Goal: Task Accomplishment & Management: Manage account settings

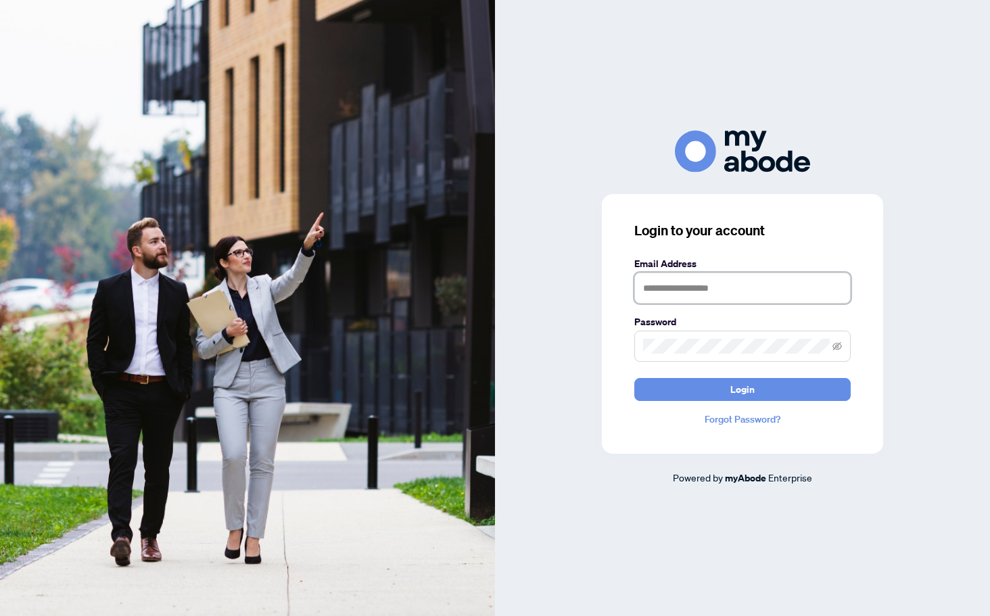
type input "**********"
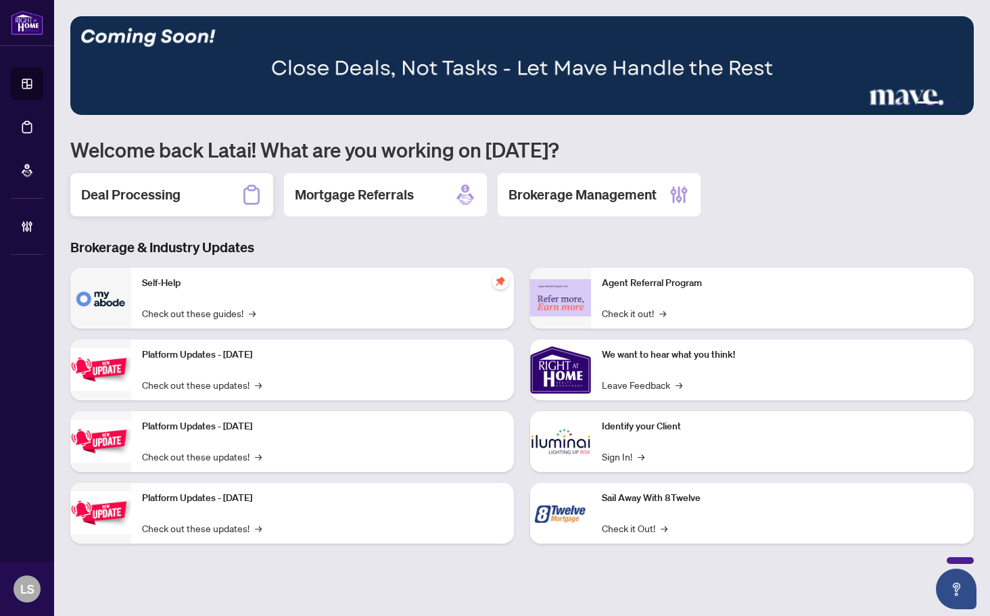
click at [133, 212] on div "Deal Processing" at bounding box center [171, 194] width 203 height 43
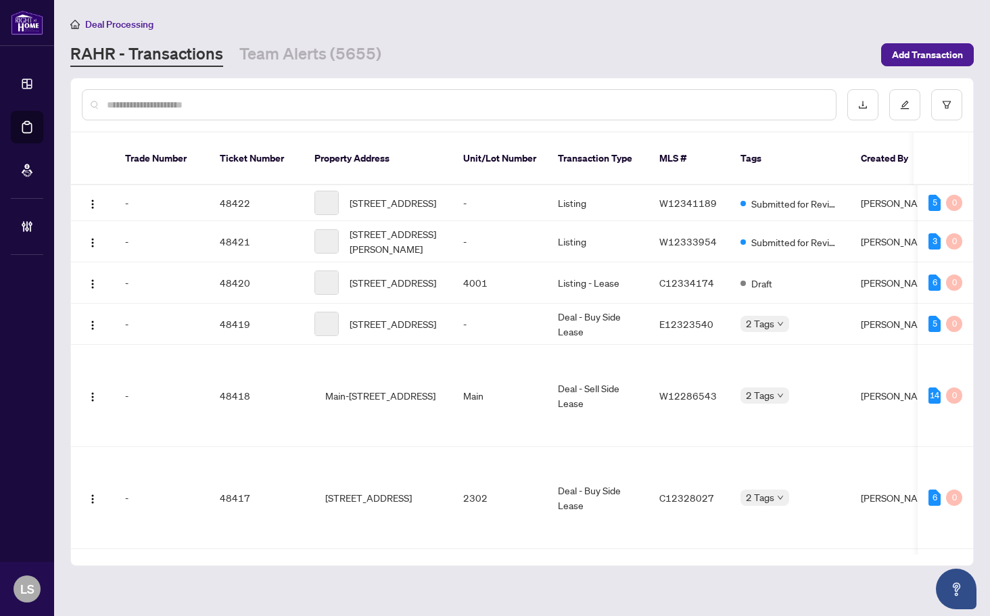
click at [168, 108] on input "text" at bounding box center [466, 104] width 718 height 15
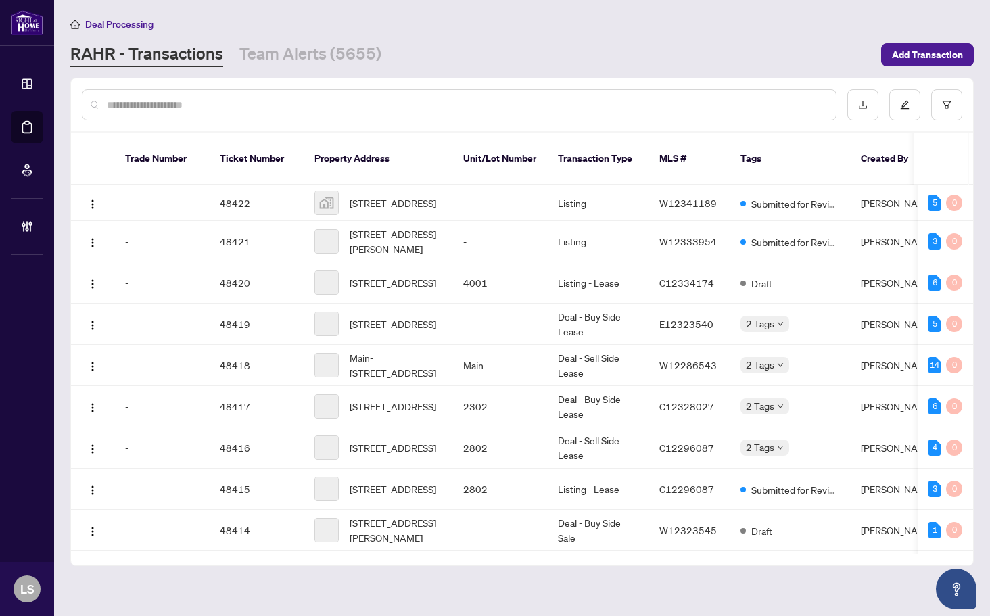
paste input "*******"
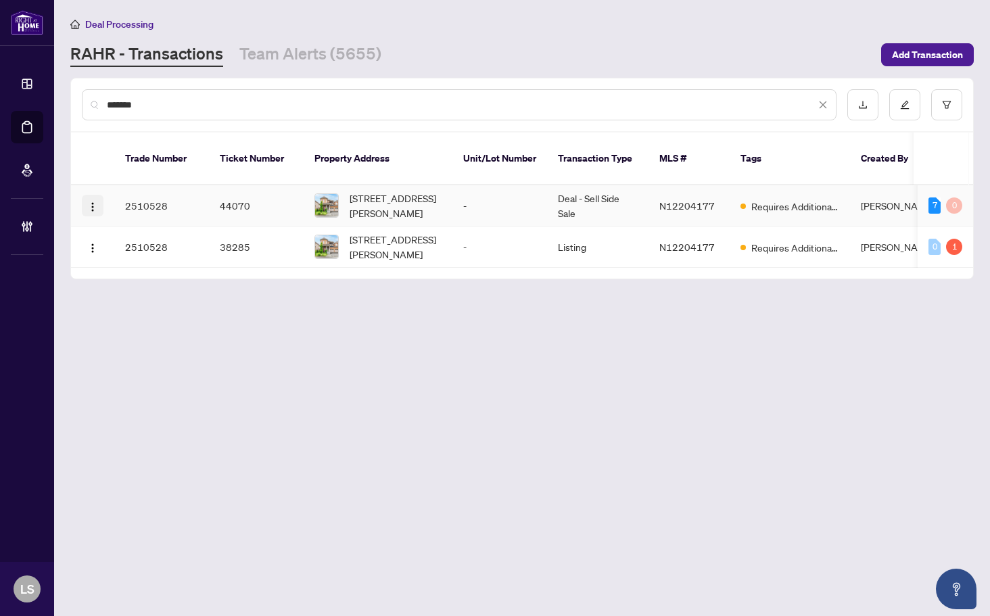
type input "*******"
click at [94, 198] on span "button" at bounding box center [92, 205] width 11 height 15
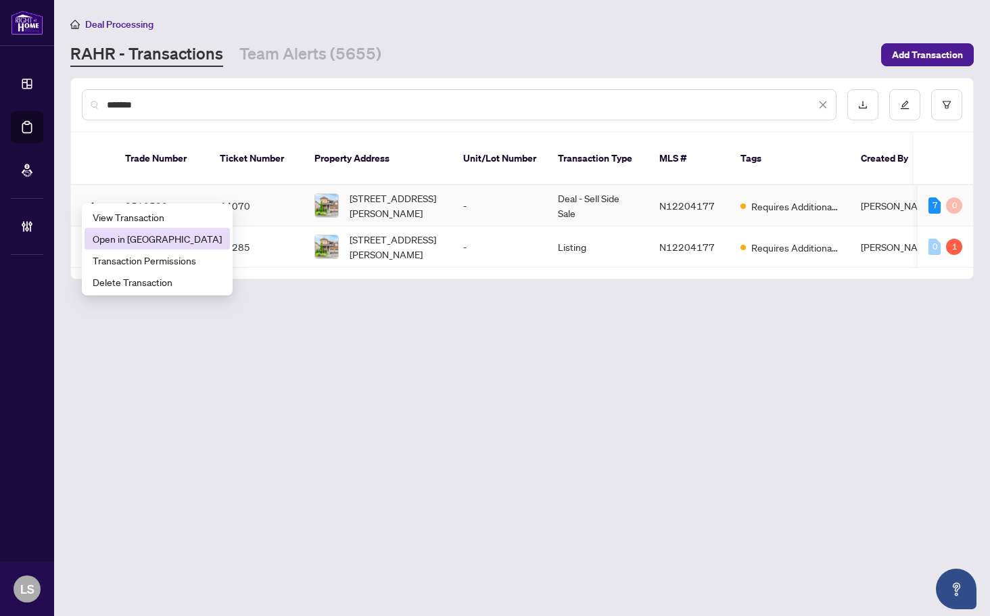
click at [114, 233] on span "Open in New Tab" at bounding box center [157, 238] width 129 height 15
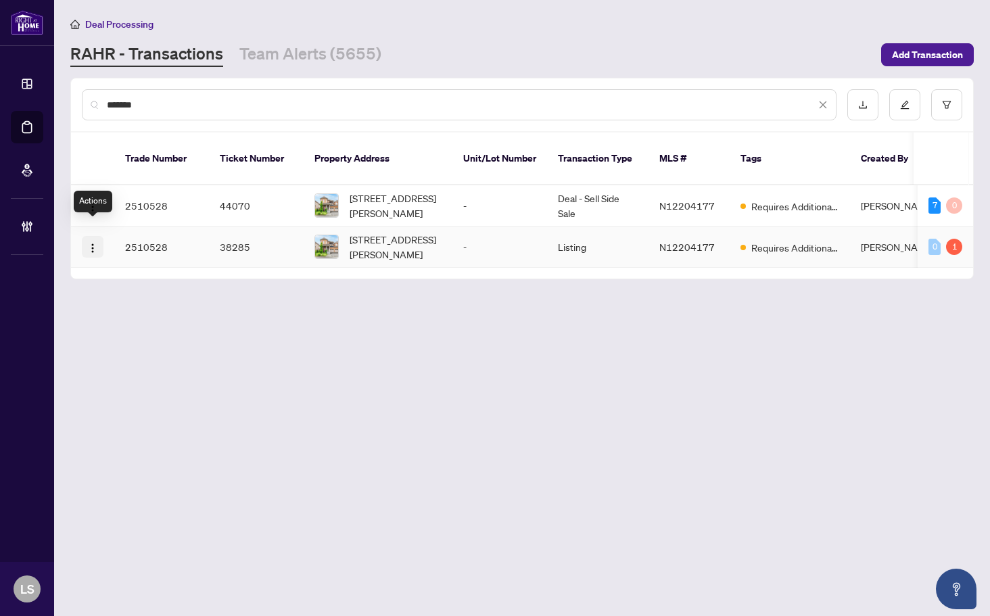
click at [93, 243] on img "button" at bounding box center [92, 248] width 11 height 11
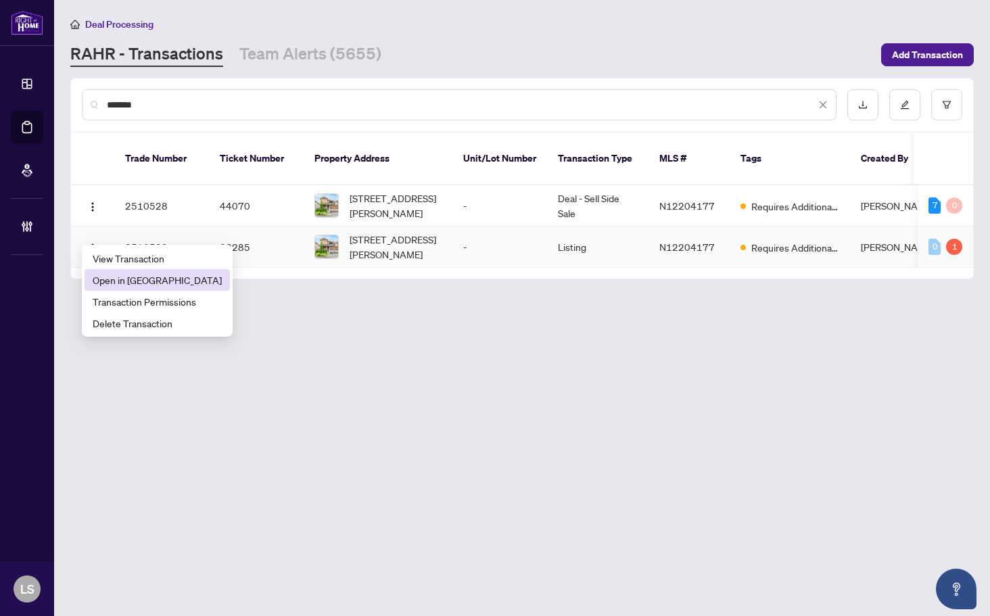
click at [105, 272] on span "Open in New Tab" at bounding box center [157, 279] width 129 height 15
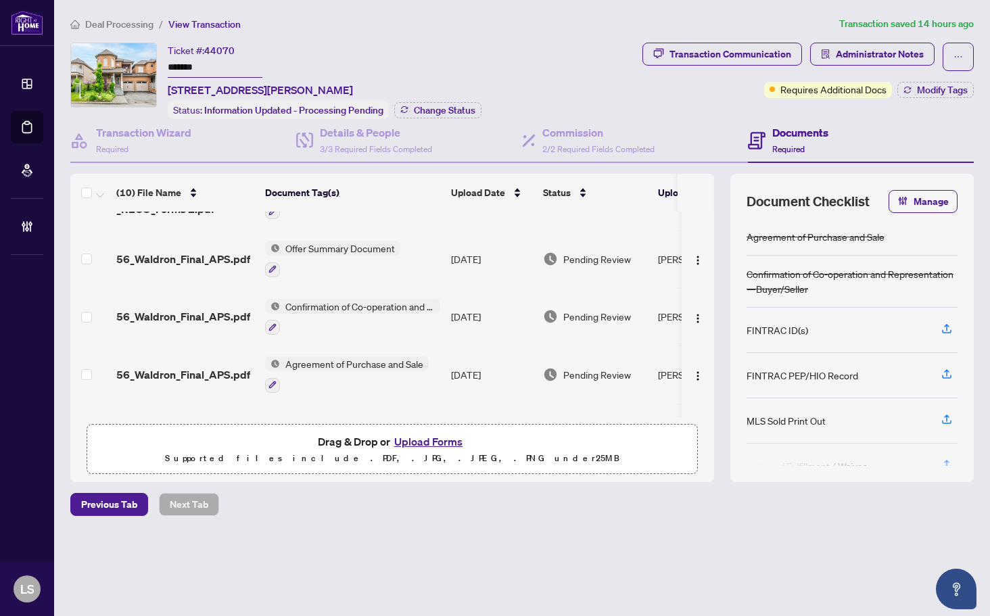
scroll to position [281, 0]
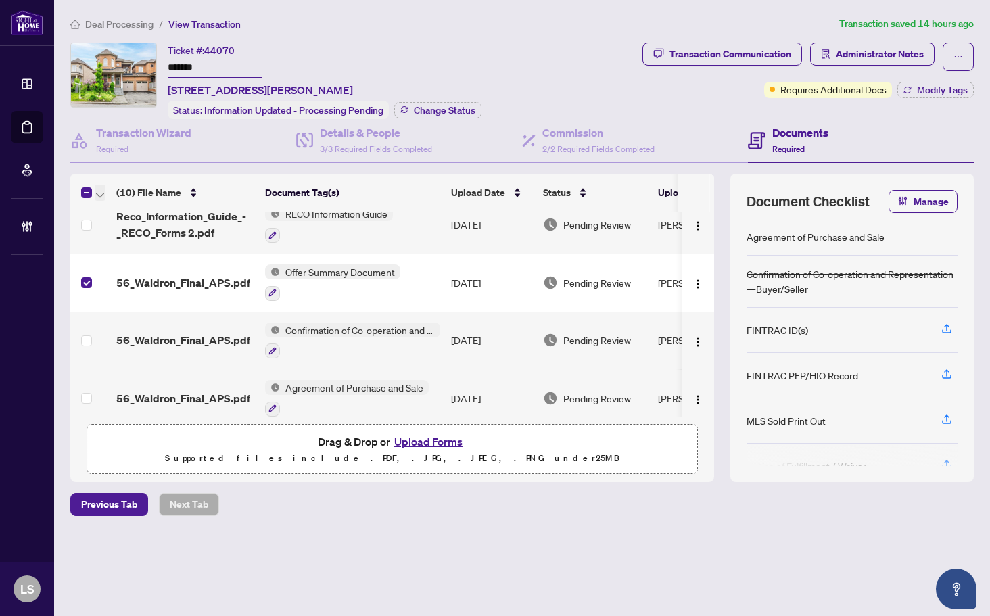
click at [104, 190] on button "button" at bounding box center [100, 193] width 11 height 16
click at [146, 233] on span "Download Selected" at bounding box center [165, 236] width 120 height 15
click at [226, 47] on span "44070" at bounding box center [219, 51] width 30 height 12
copy span "44070"
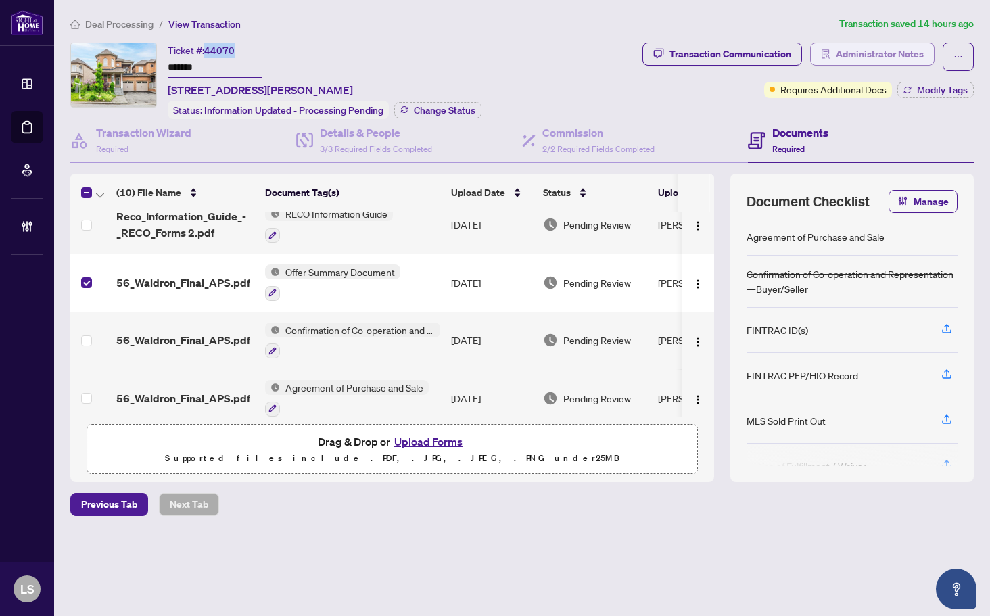
click at [848, 58] on span "Administrator Notes" at bounding box center [880, 54] width 88 height 22
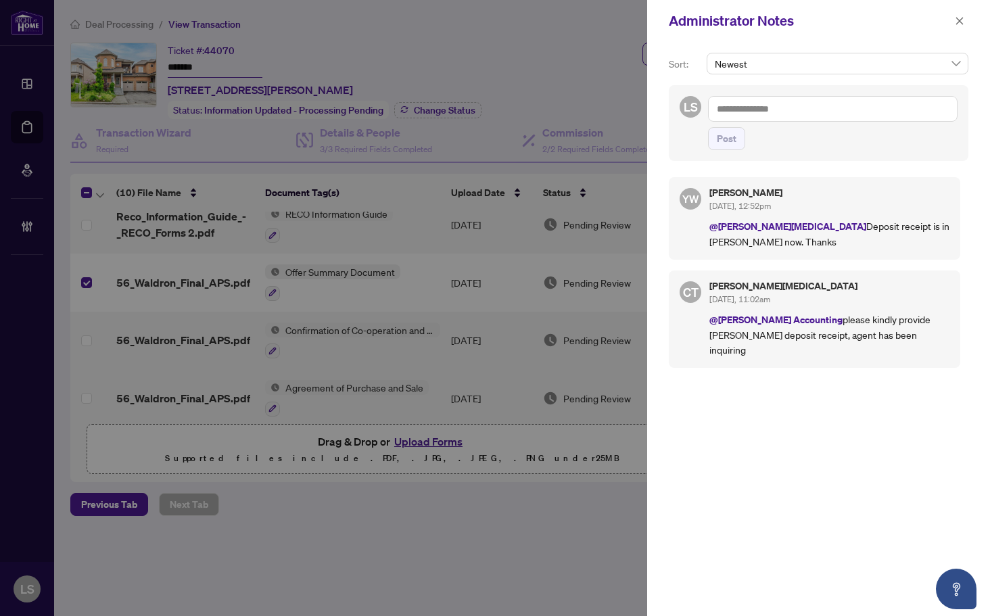
click at [770, 110] on textarea at bounding box center [832, 109] width 249 height 26
paste textarea "**********"
type textarea "**********"
click at [708, 127] on button "Post" at bounding box center [726, 138] width 37 height 23
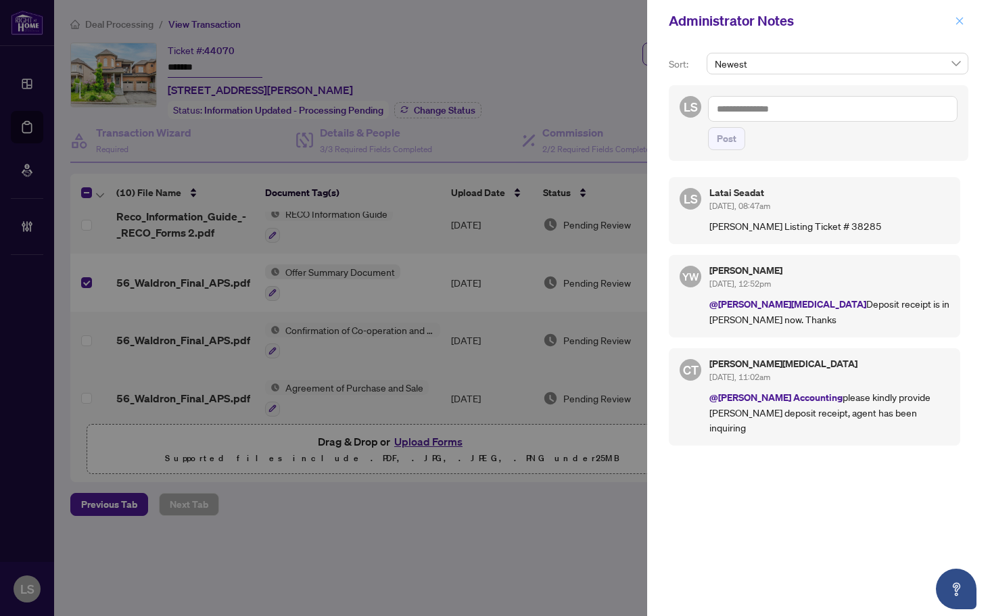
click at [959, 18] on icon "close" at bounding box center [959, 20] width 9 height 9
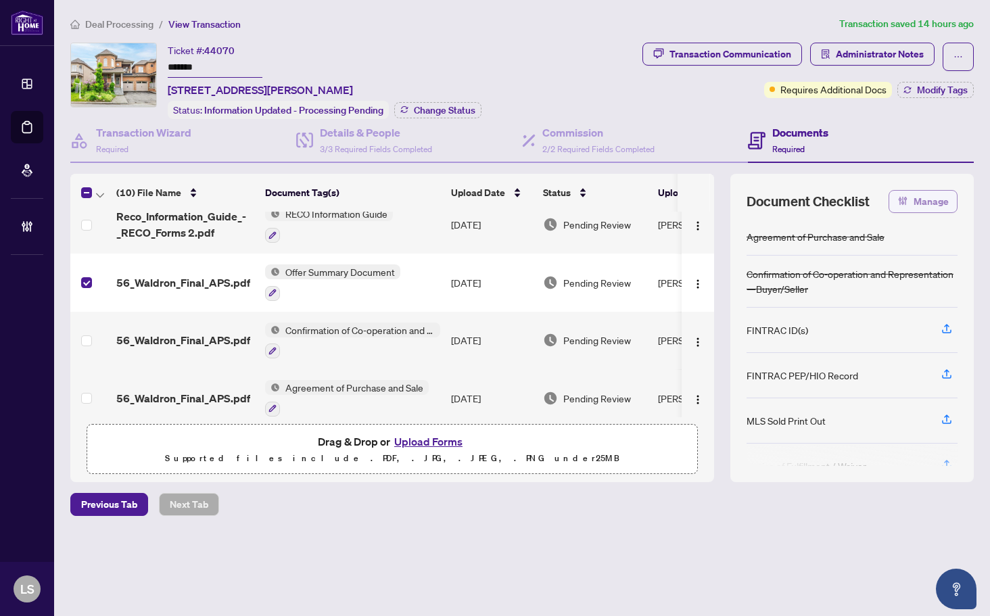
click at [921, 196] on span "Manage" at bounding box center [930, 202] width 35 height 22
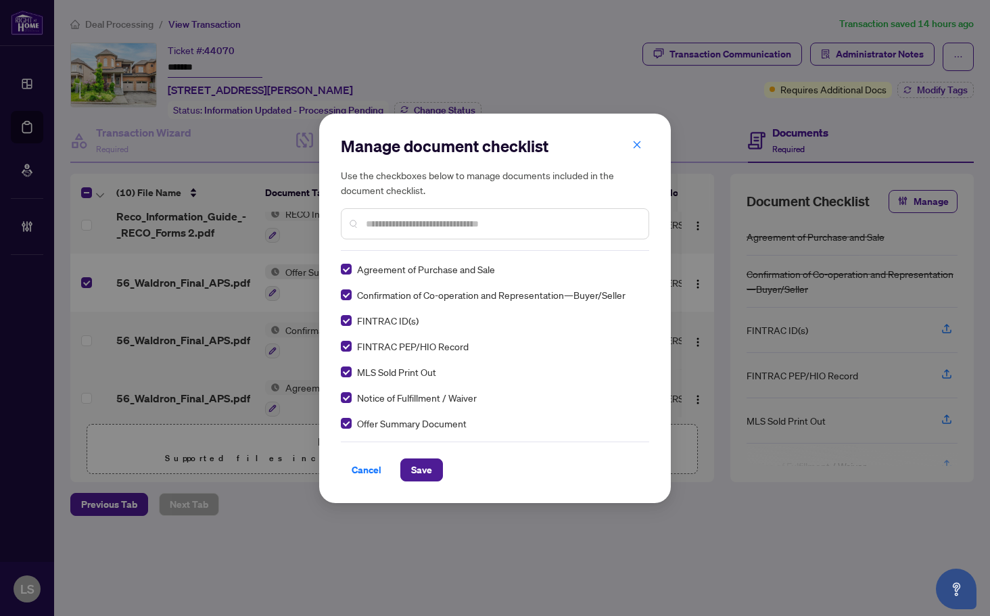
click at [400, 226] on input "text" at bounding box center [502, 223] width 272 height 15
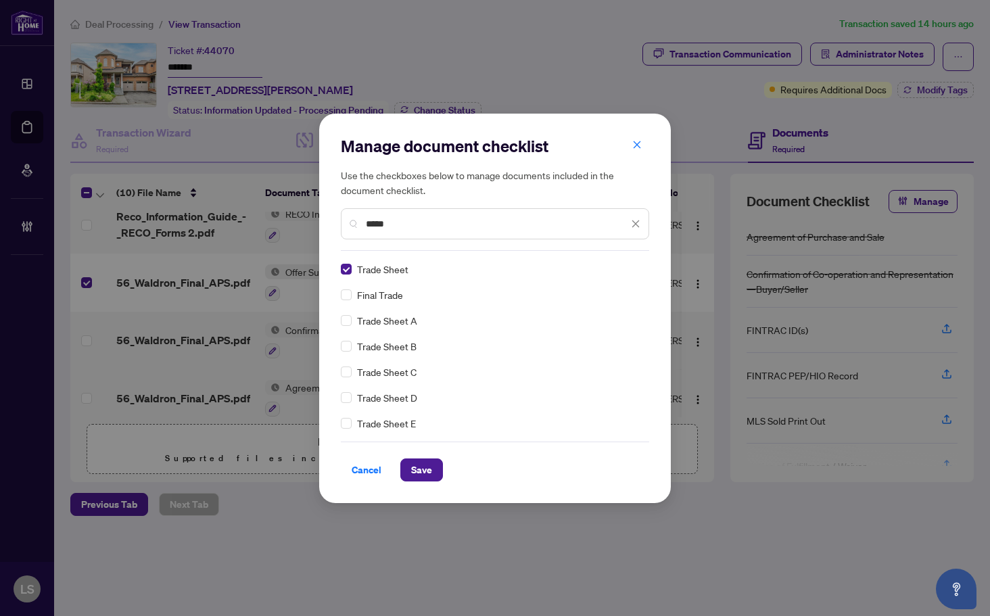
drag, startPoint x: 409, startPoint y: 226, endPoint x: 193, endPoint y: 216, distance: 215.9
click at [194, 216] on div "Manage document checklist Use the checkboxes below to manage documents included…" at bounding box center [495, 308] width 990 height 616
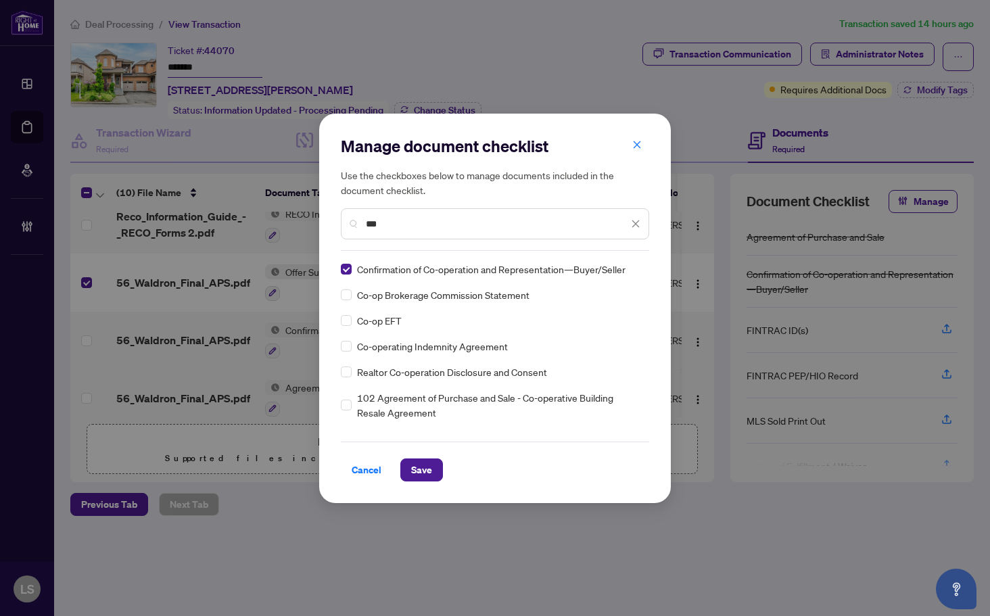
type input "***"
click at [423, 461] on span "Save" at bounding box center [421, 470] width 21 height 22
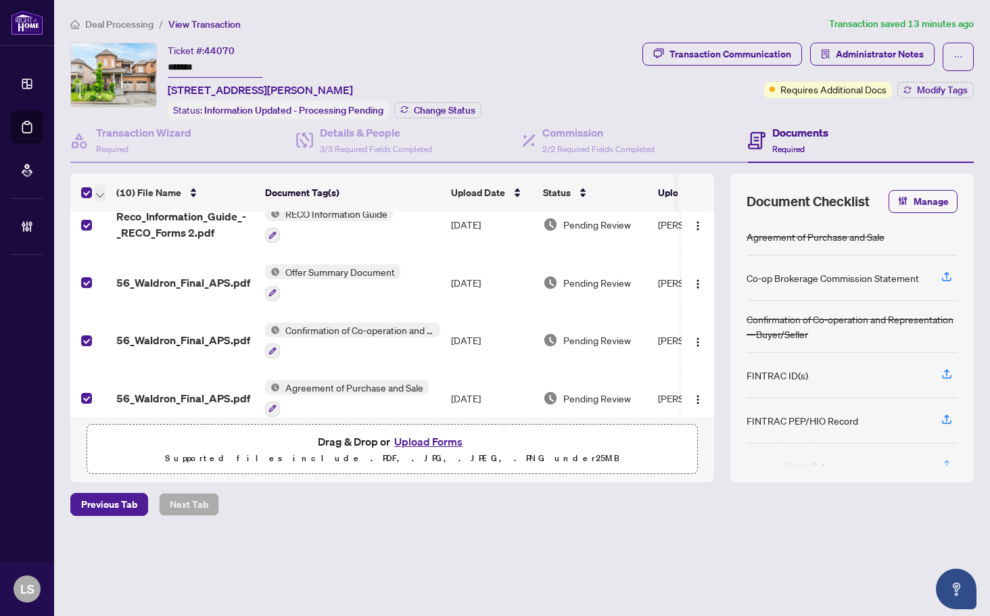
click at [97, 193] on icon "button" at bounding box center [100, 195] width 8 height 5
click at [119, 214] on span "Open Selected in New Tab(s)" at bounding box center [165, 215] width 120 height 15
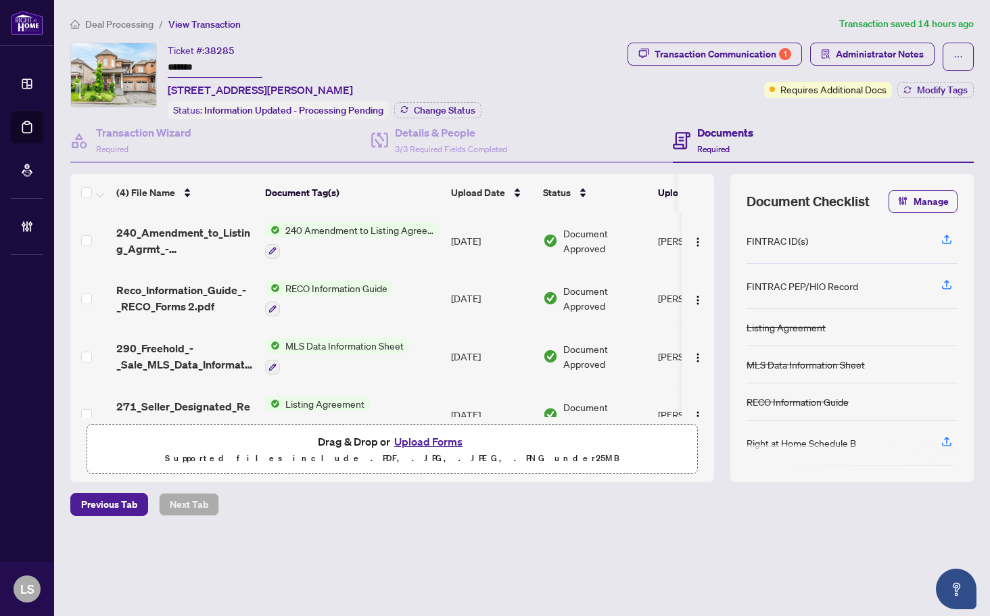
click at [225, 45] on span "38285" at bounding box center [219, 51] width 30 height 12
copy span "38285"
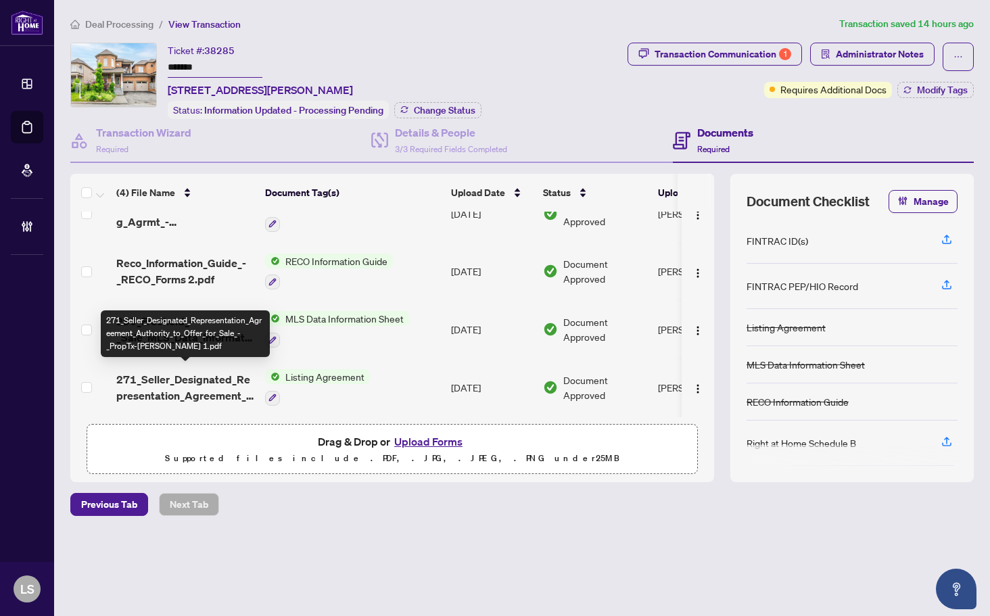
click at [205, 377] on span "271_Seller_Designated_Representation_Agreement_Authority_to_Offer_for_Sale_-_Pr…" at bounding box center [185, 387] width 138 height 32
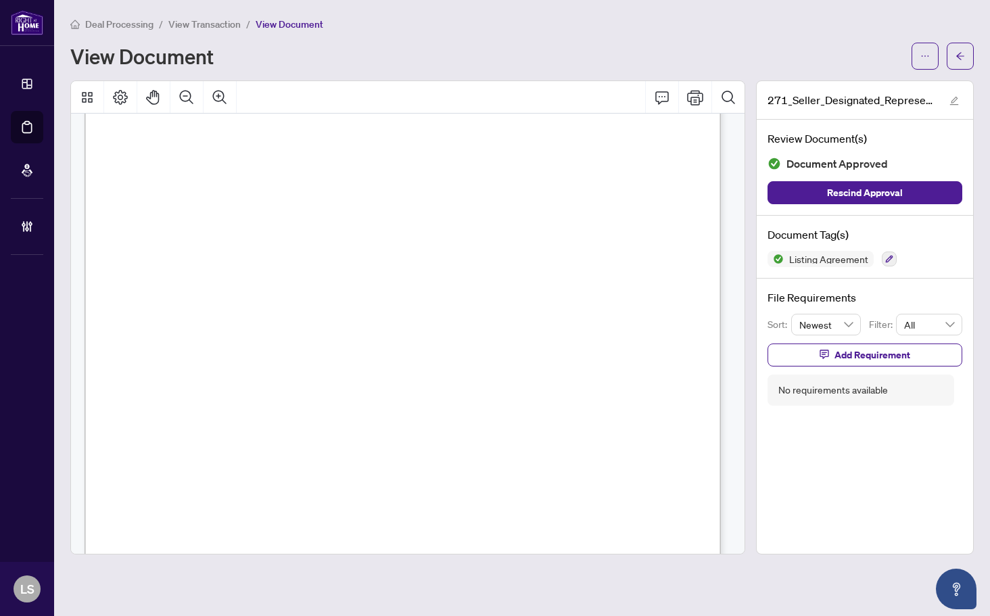
scroll to position [68, 0]
click at [418, 233] on span "...............................................................................…" at bounding box center [402, 238] width 550 height 11
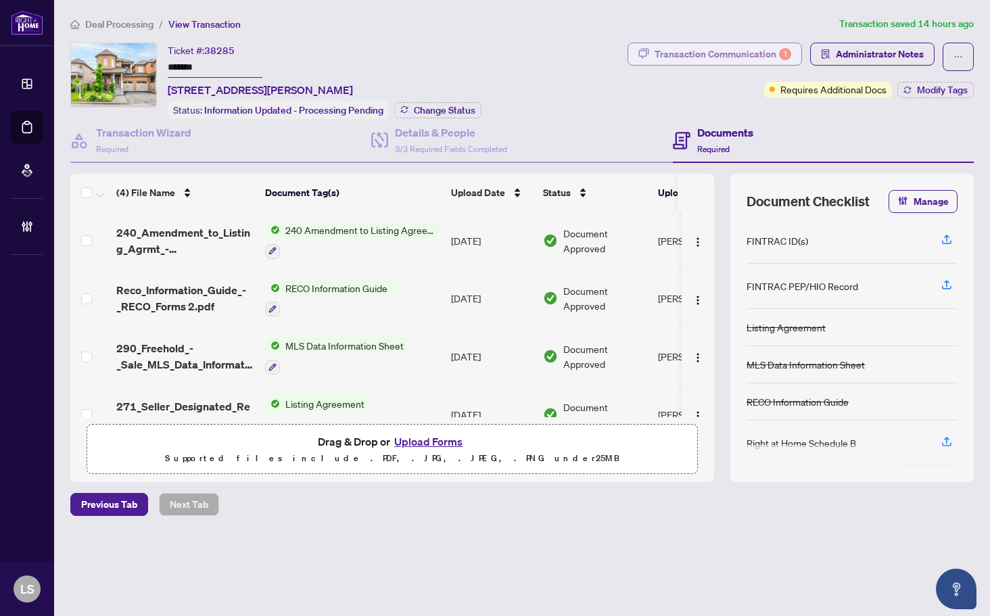
click at [723, 51] on div "Transaction Communication 1" at bounding box center [722, 54] width 137 height 22
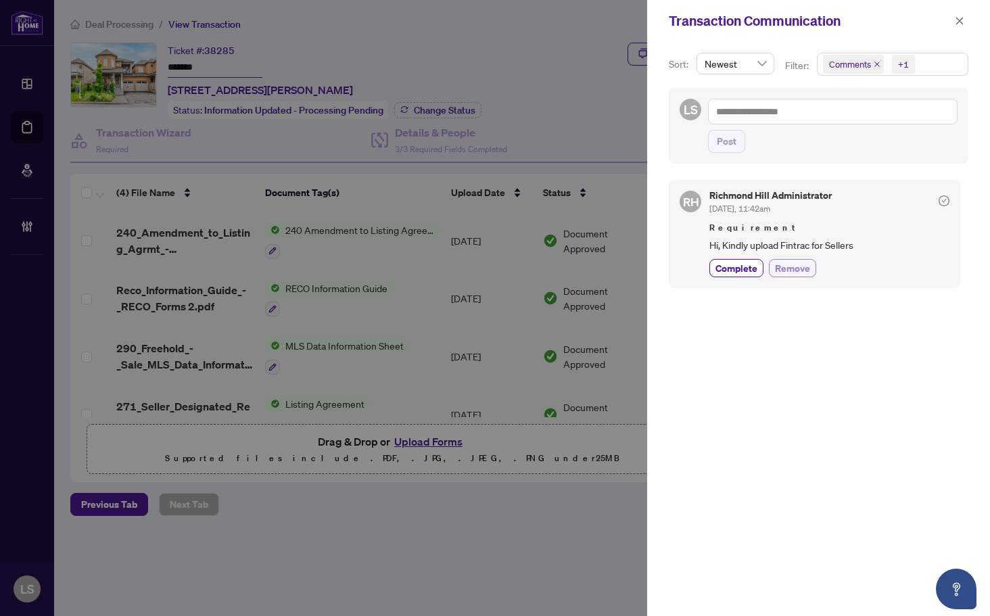
click at [796, 267] on span "Remove" at bounding box center [792, 268] width 35 height 14
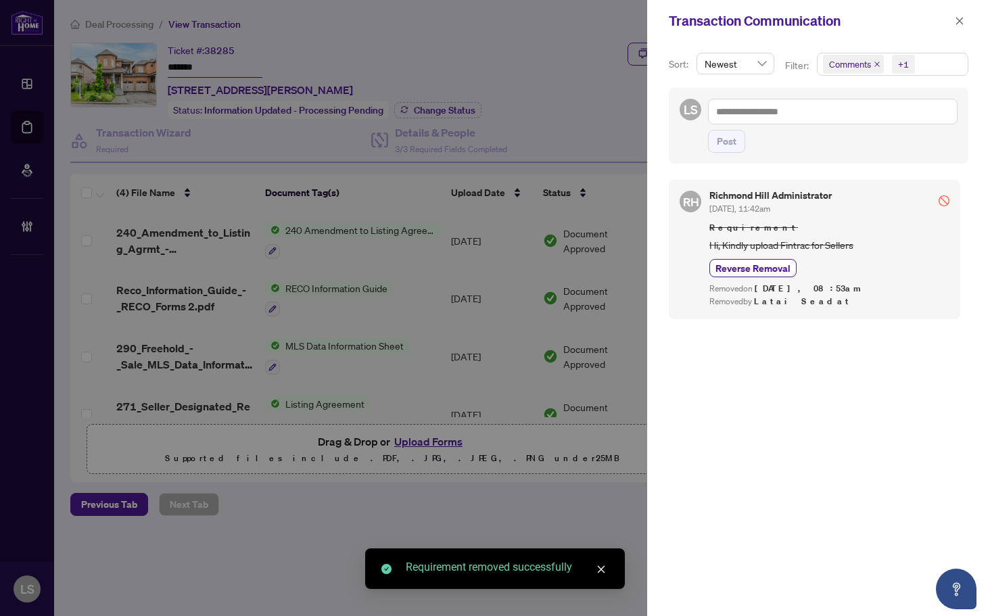
click at [953, 21] on button "button" at bounding box center [960, 21] width 18 height 16
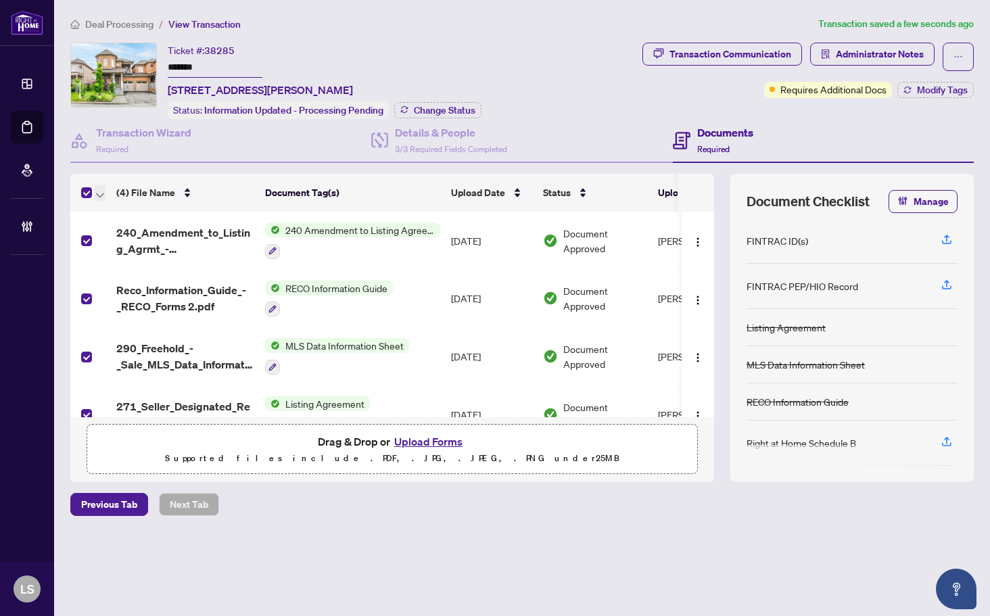
click at [105, 194] on button "button" at bounding box center [100, 193] width 11 height 16
click at [120, 208] on span "Open Selected in New Tab(s)" at bounding box center [165, 215] width 120 height 15
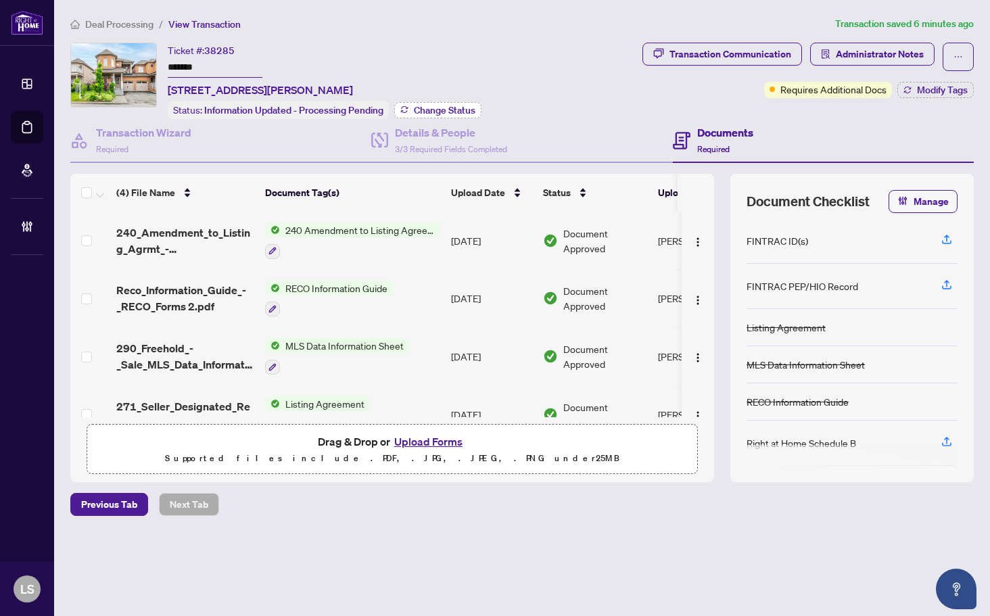
click at [445, 112] on span "Change Status" at bounding box center [445, 109] width 62 height 9
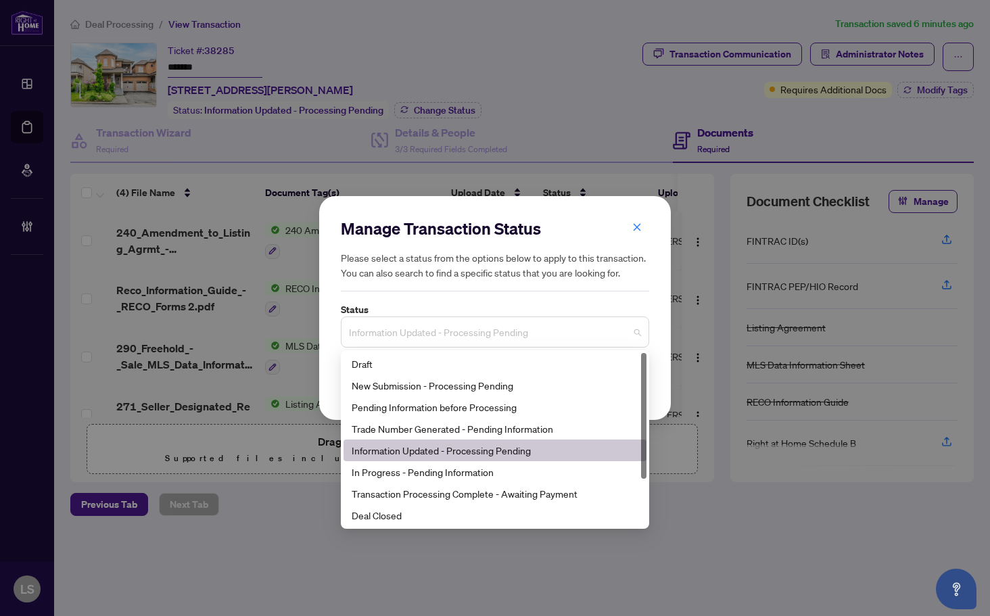
click at [460, 321] on span "Information Updated - Processing Pending" at bounding box center [495, 332] width 292 height 26
click at [404, 469] on div "In Progress - Pending Information" at bounding box center [495, 471] width 287 height 15
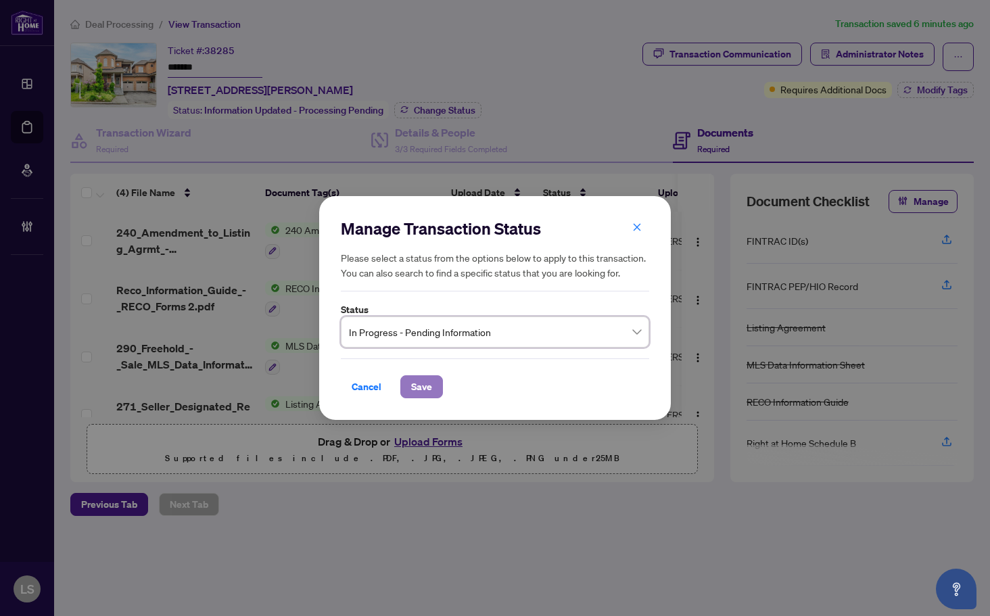
click at [434, 386] on button "Save" at bounding box center [421, 386] width 43 height 23
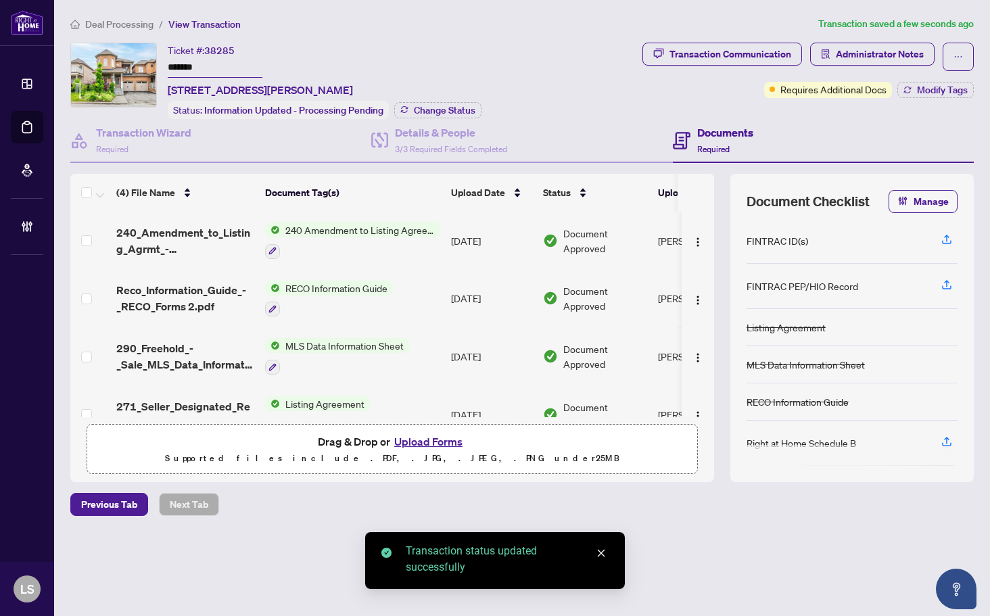
click at [955, 98] on div "Transaction Communication Administrator Notes Requires Additional Docs Modify T…" at bounding box center [808, 81] width 337 height 76
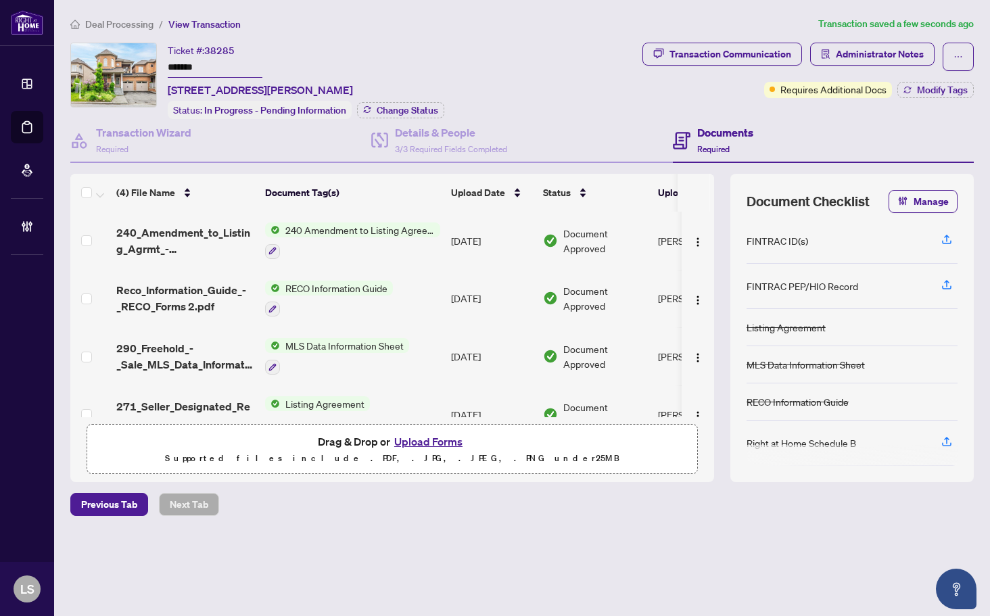
click at [955, 98] on div "Transaction Communication Administrator Notes Requires Additional Docs Modify T…" at bounding box center [808, 81] width 337 height 76
click at [931, 93] on span "Modify Tags" at bounding box center [942, 89] width 51 height 9
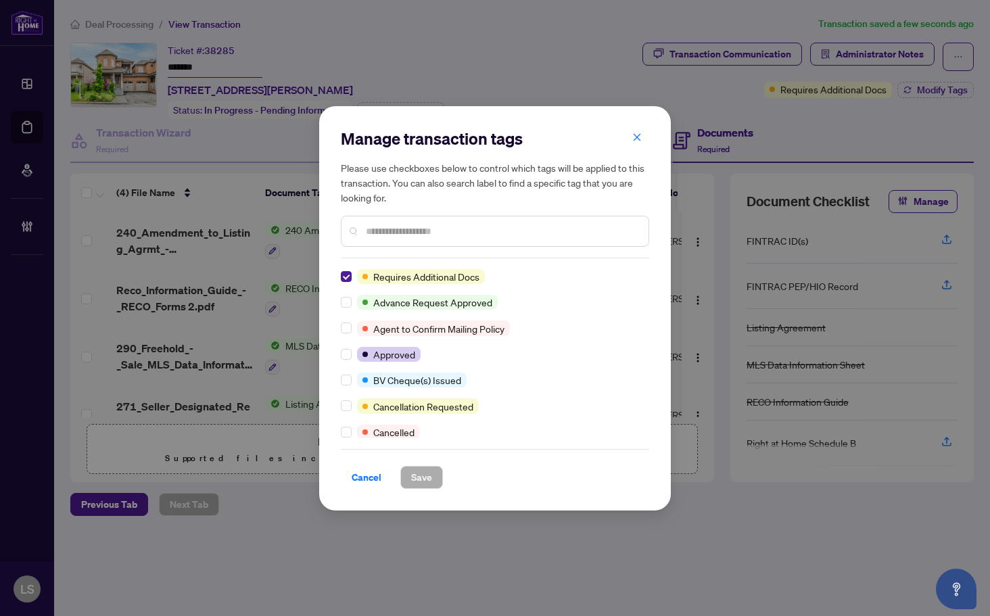
click at [340, 279] on div "Manage transaction tags Please use checkboxes below to control which tags will …" at bounding box center [495, 308] width 352 height 404
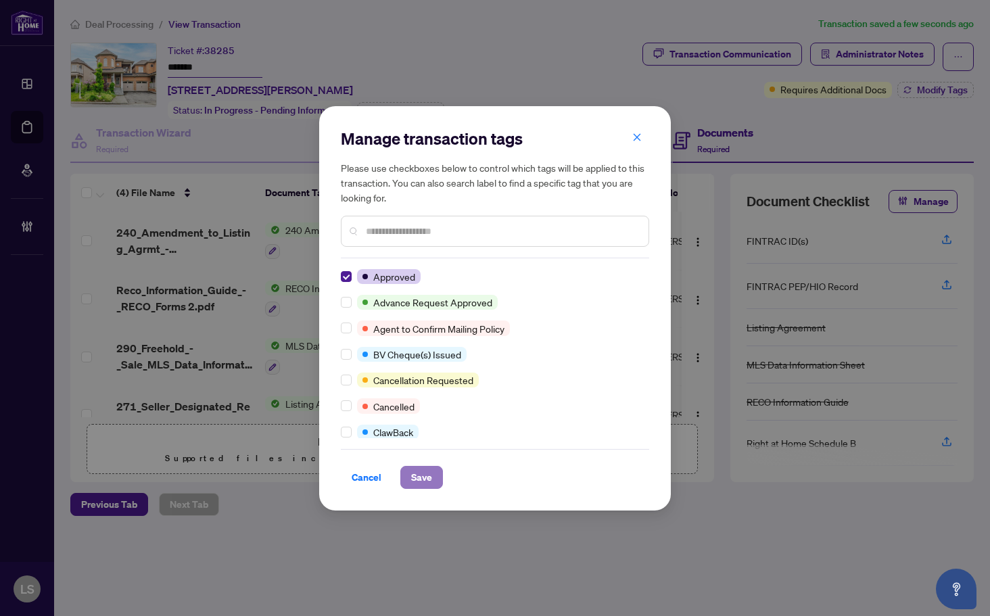
click at [418, 485] on span "Save" at bounding box center [421, 477] width 21 height 22
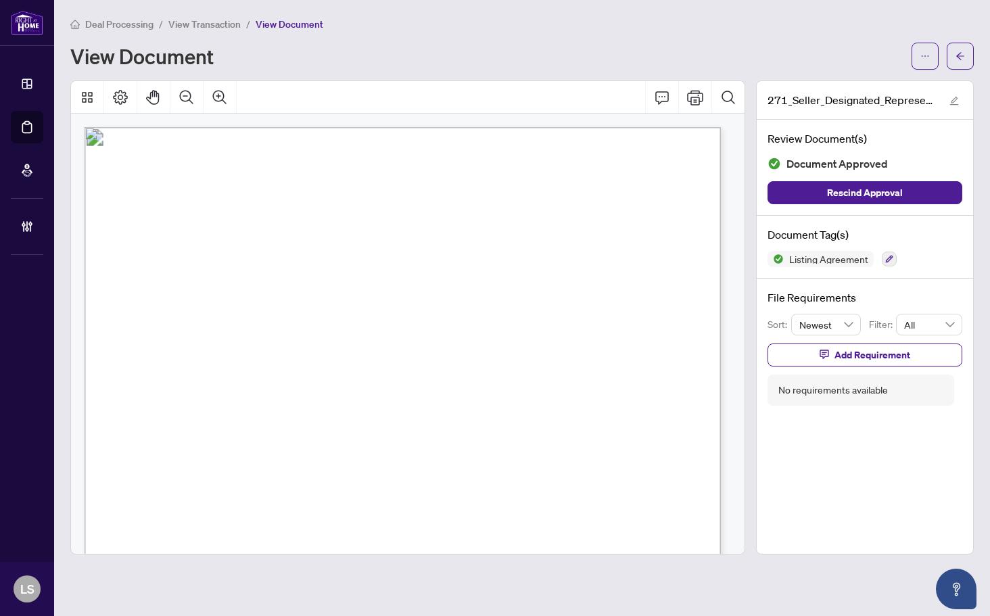
click at [306, 280] on span "RIGHT AT HOME REALTY" at bounding box center [249, 285] width 113 height 10
click at [271, 212] on span "for use in the Province of [GEOGRAPHIC_DATA]" at bounding box center [199, 209] width 144 height 9
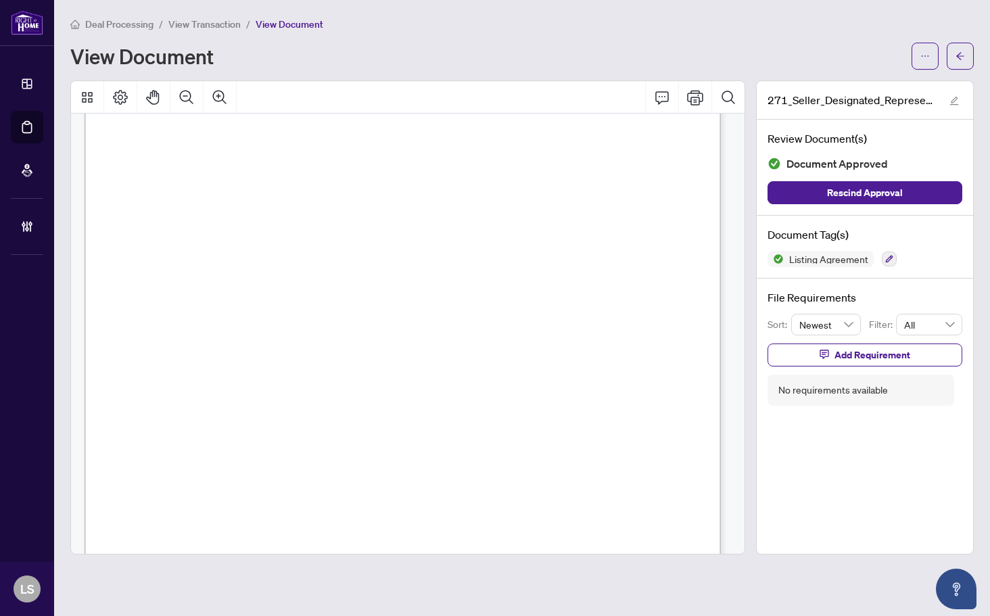
scroll to position [3787, 0]
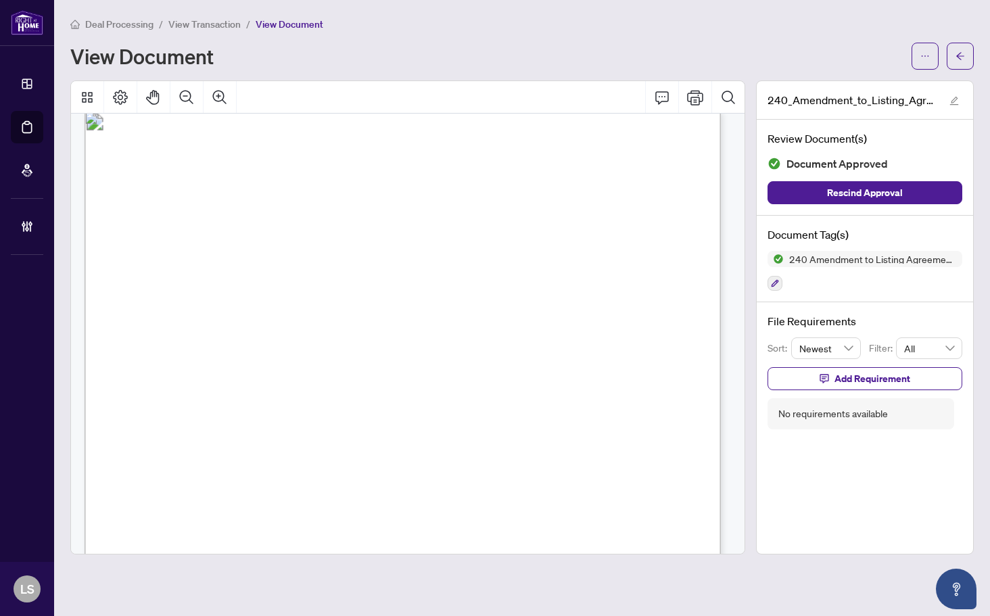
scroll to position [5, 0]
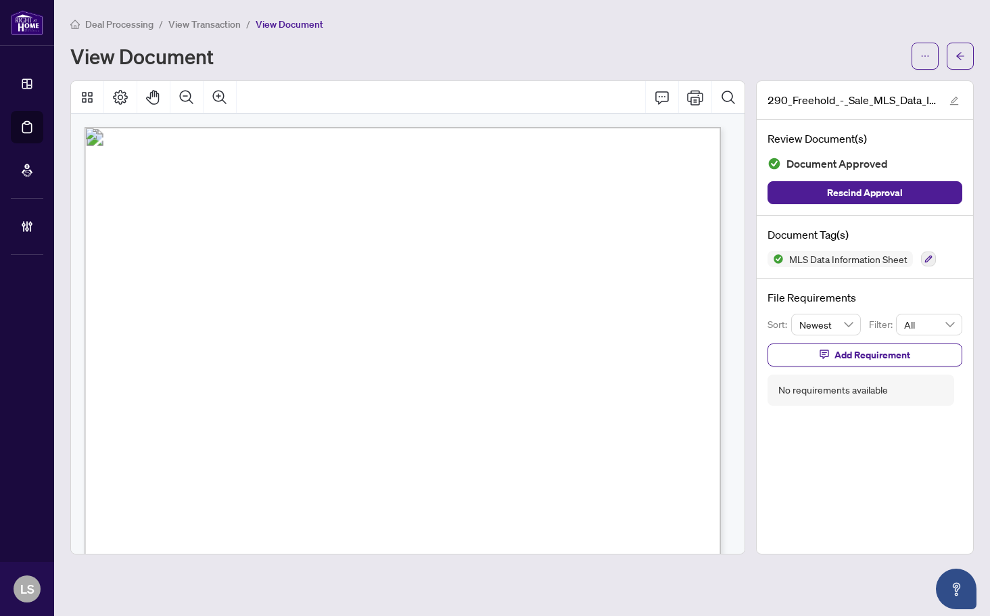
click at [158, 299] on span "AREA" at bounding box center [147, 301] width 21 height 9
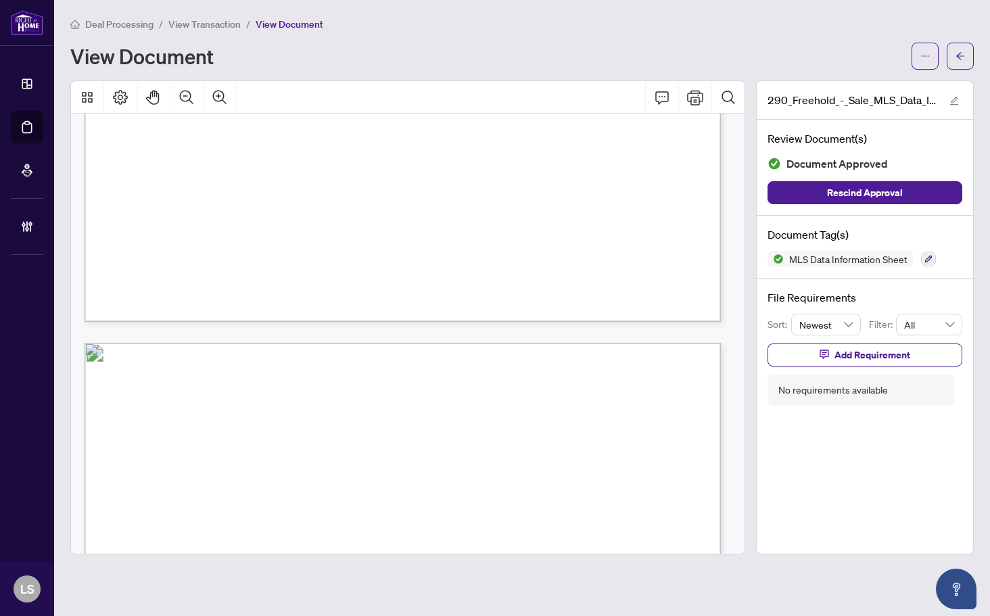
scroll to position [9475, 0]
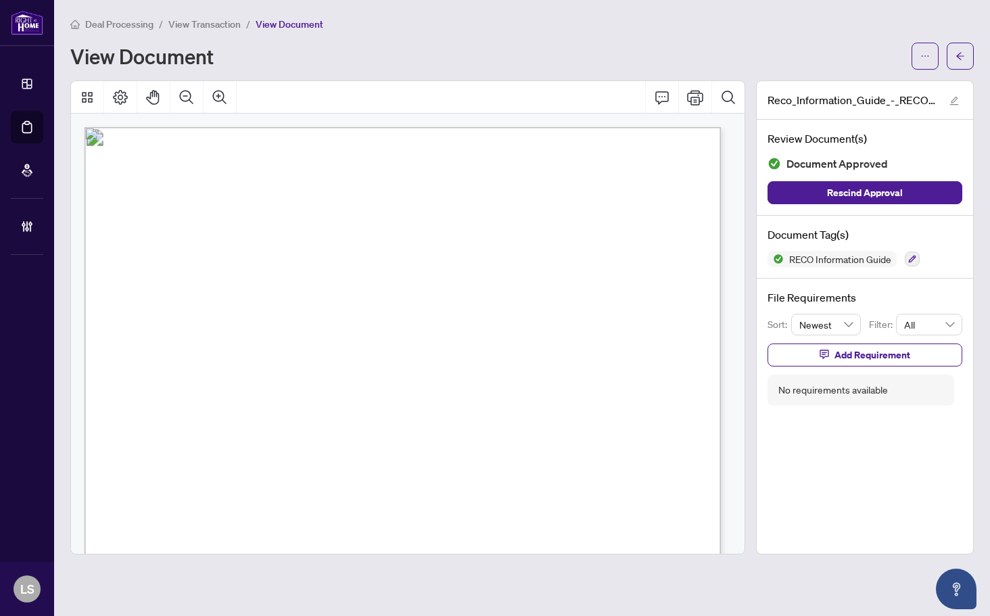
click at [367, 289] on span "Things you need to know" at bounding box center [326, 296] width 391 height 52
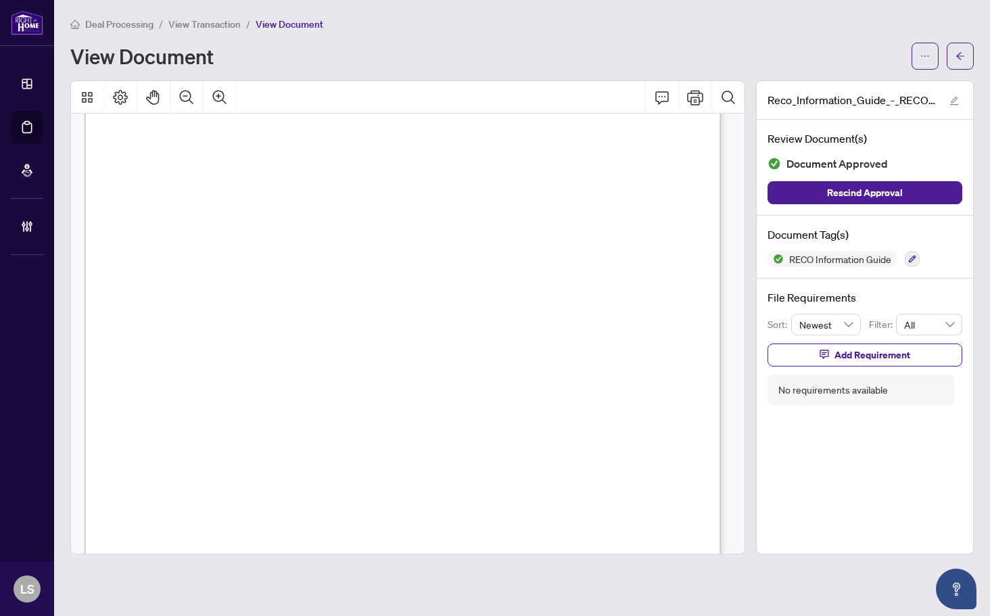
scroll to position [10201, 0]
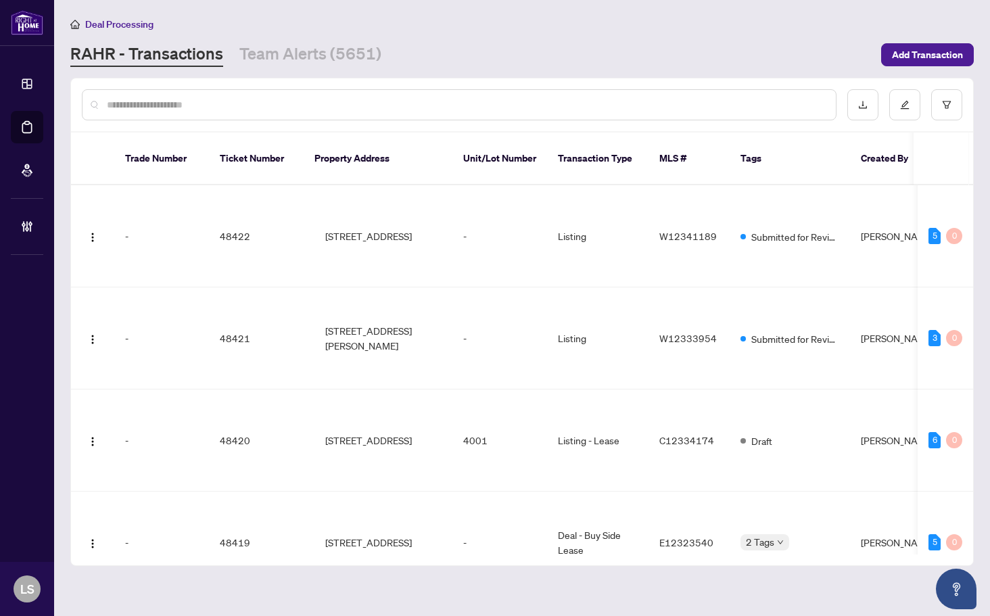
click at [269, 113] on div at bounding box center [459, 104] width 754 height 31
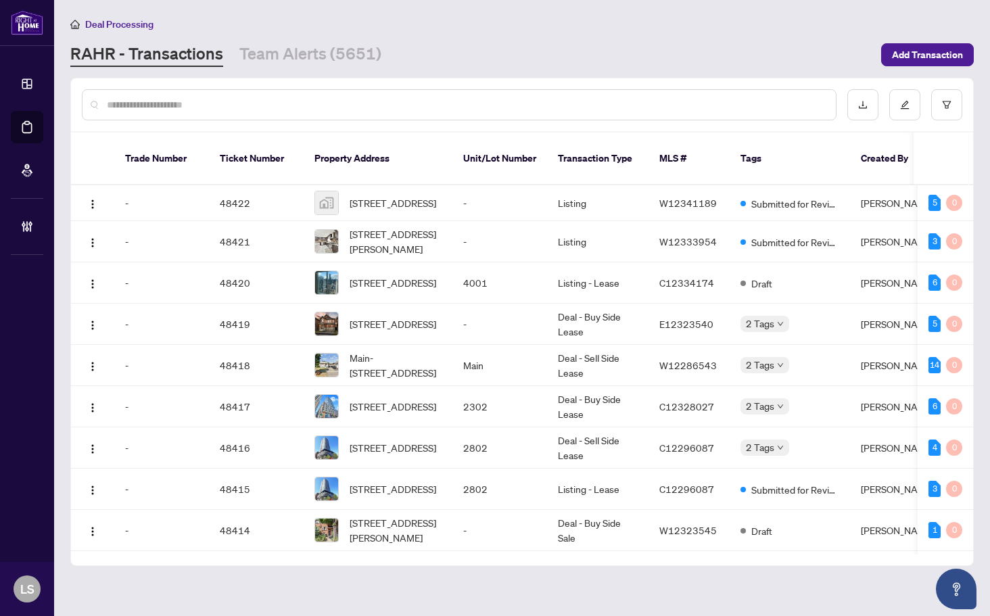
click at [296, 107] on input "text" at bounding box center [466, 104] width 718 height 15
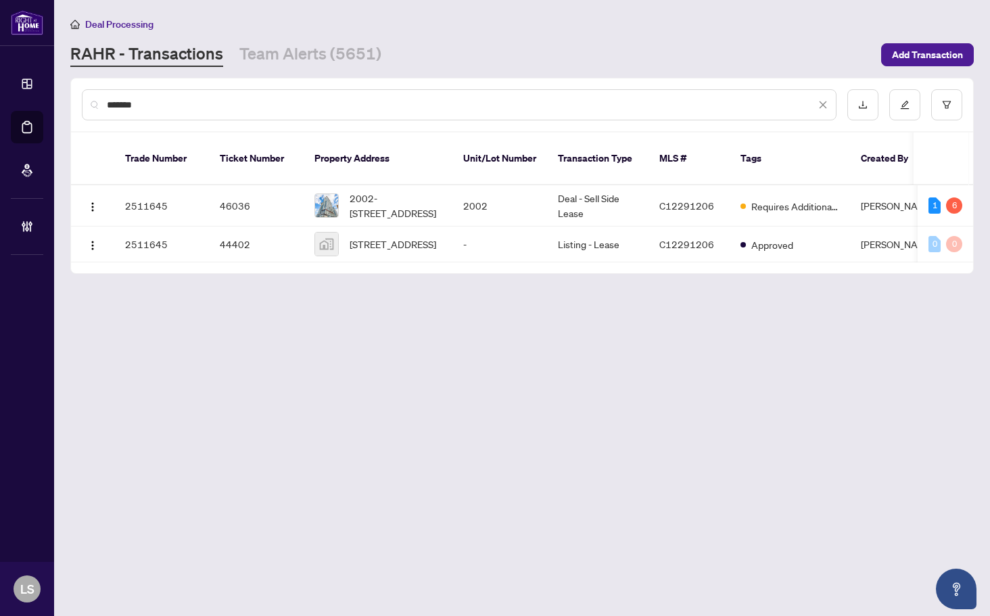
type input "*******"
click at [385, 191] on span "2002-[STREET_ADDRESS]" at bounding box center [396, 206] width 92 height 30
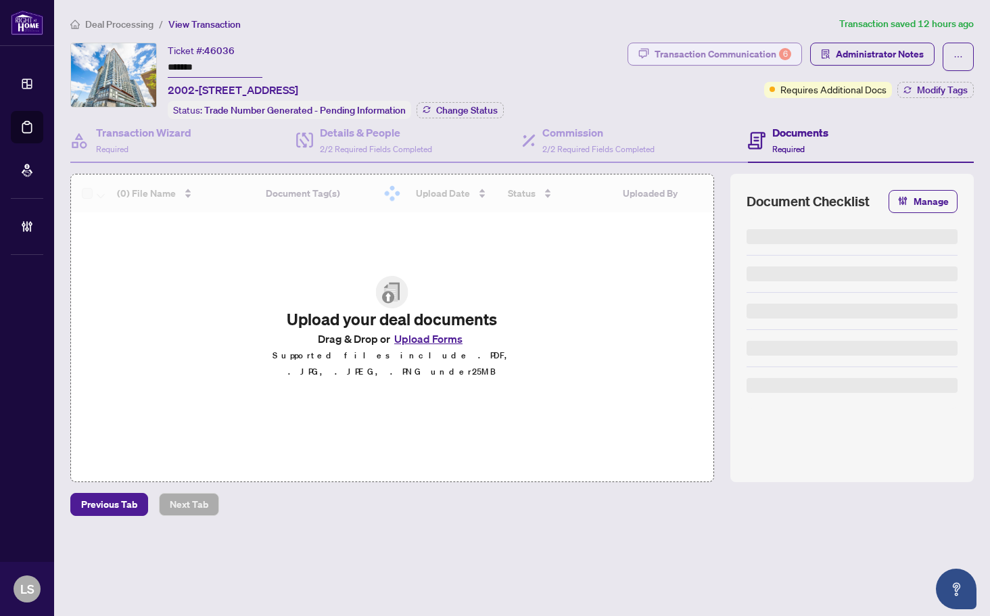
click at [755, 52] on div "Transaction Communication 6" at bounding box center [722, 54] width 137 height 22
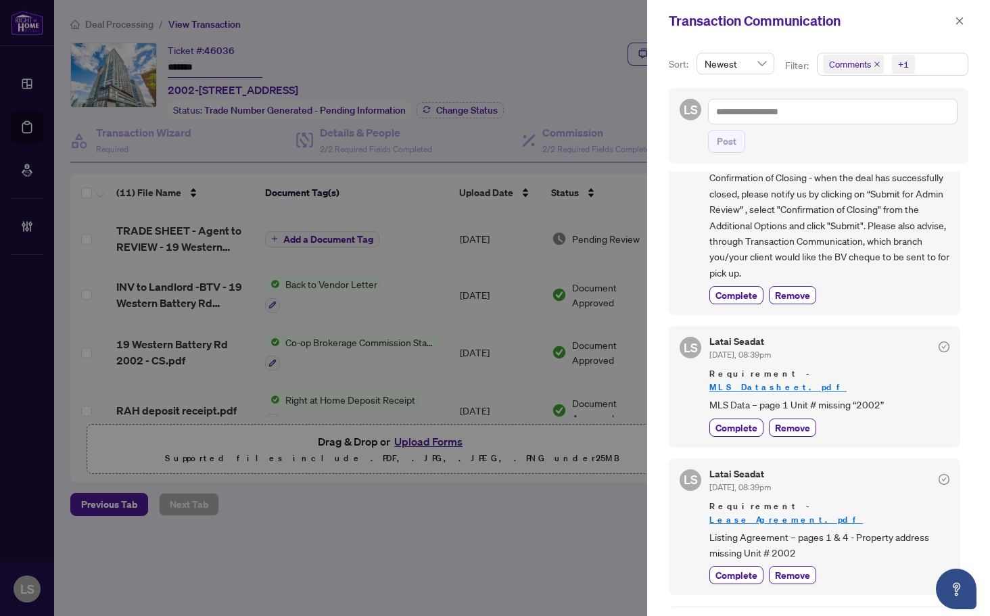
scroll to position [270, 0]
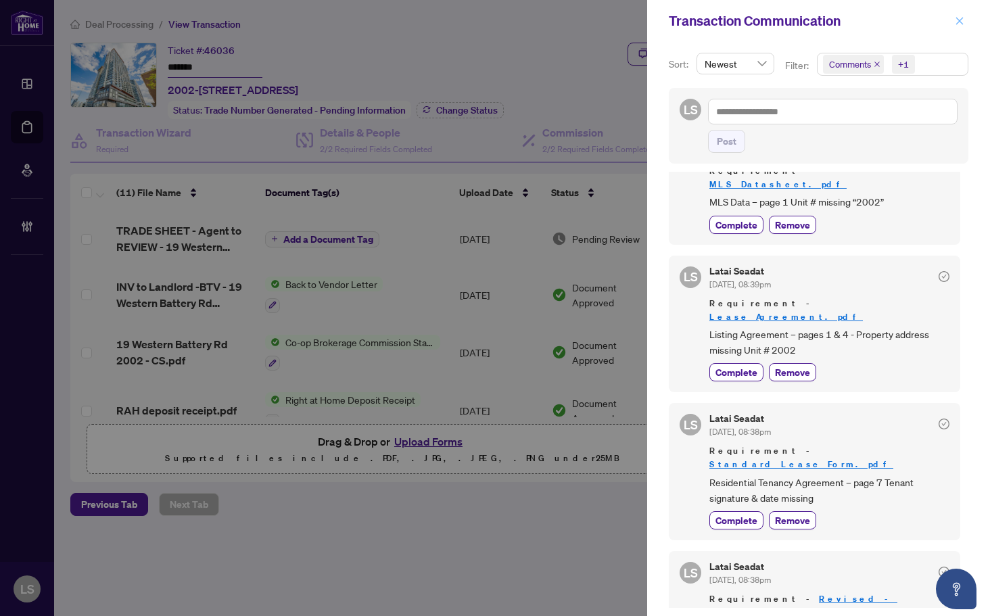
click at [961, 15] on span "button" at bounding box center [959, 21] width 9 height 22
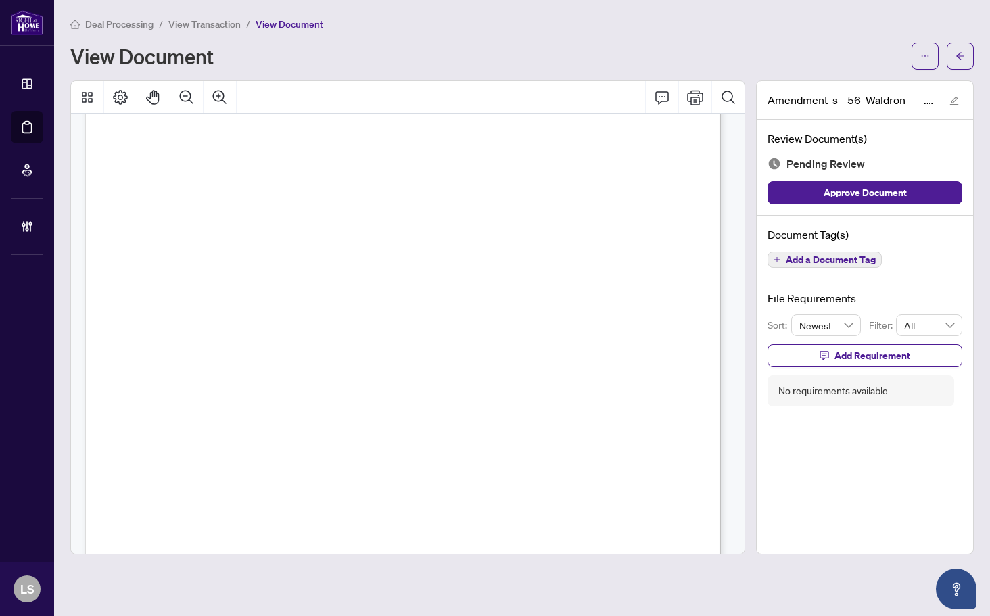
scroll to position [203, 0]
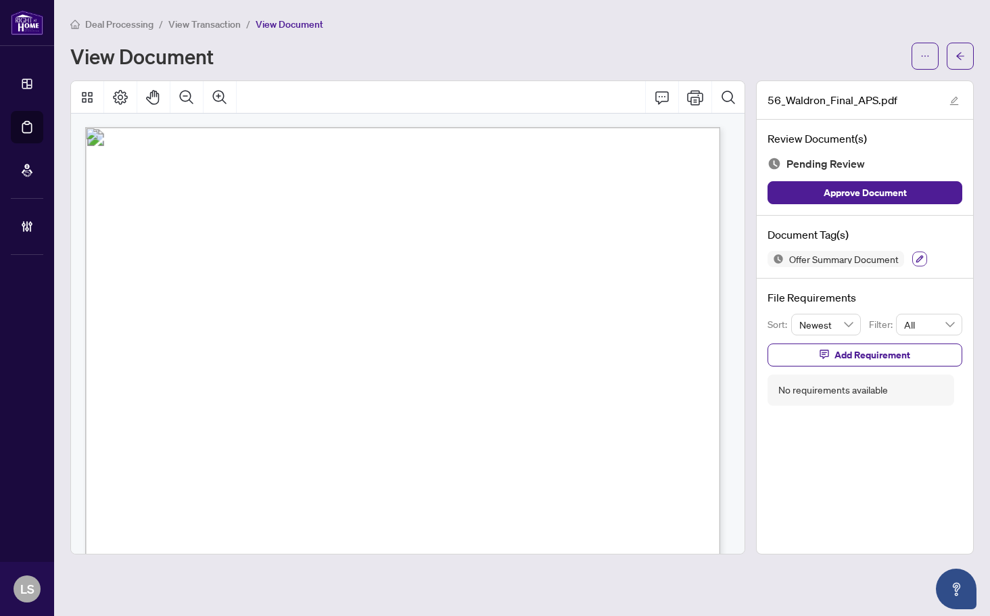
click at [916, 260] on icon "button" at bounding box center [919, 259] width 8 height 8
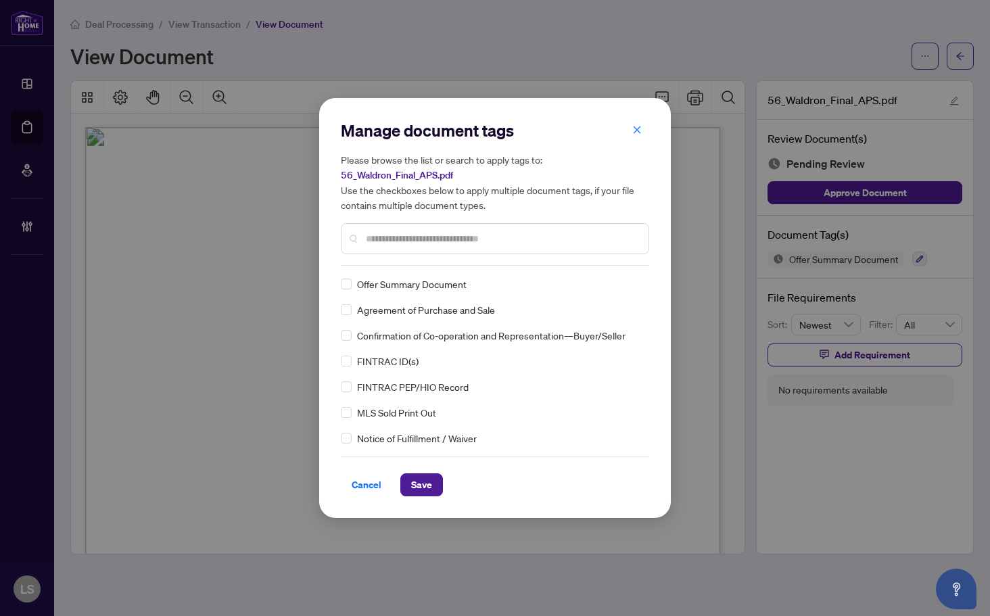
click at [385, 245] on input "text" at bounding box center [502, 238] width 272 height 15
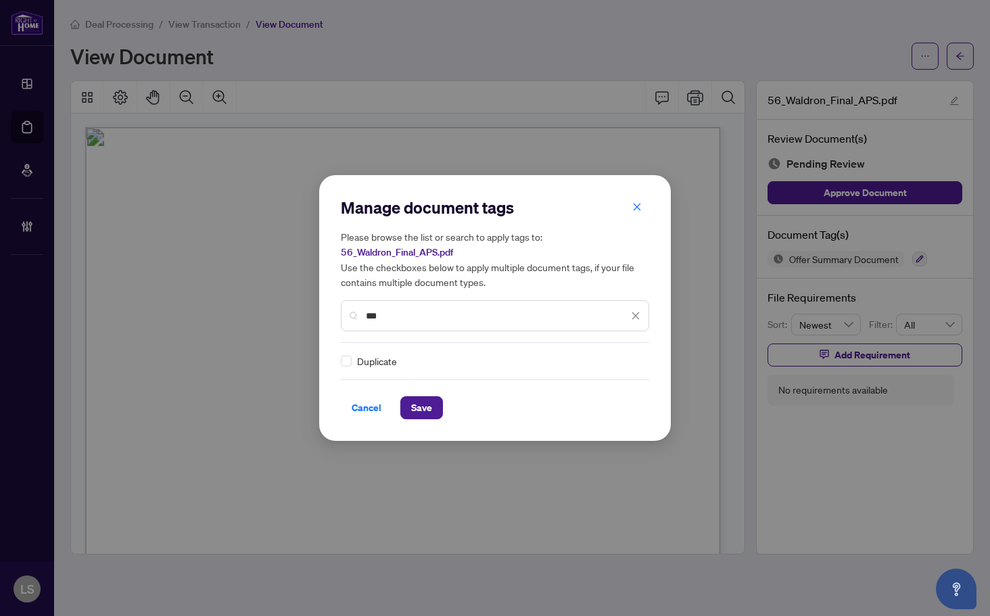
type input "***"
click at [617, 362] on img at bounding box center [622, 361] width 14 height 14
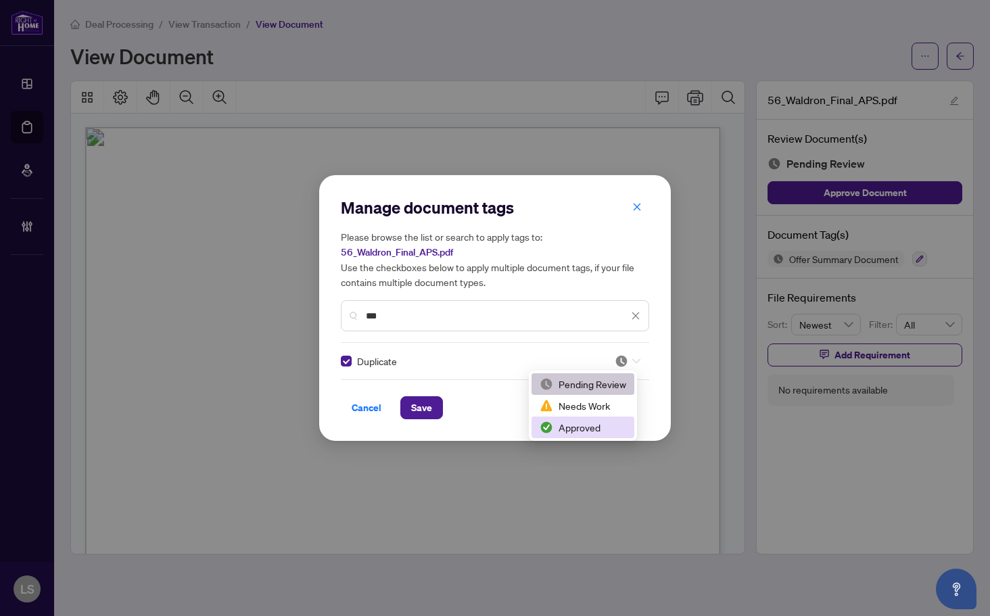
click at [598, 429] on div "Approved" at bounding box center [583, 427] width 87 height 15
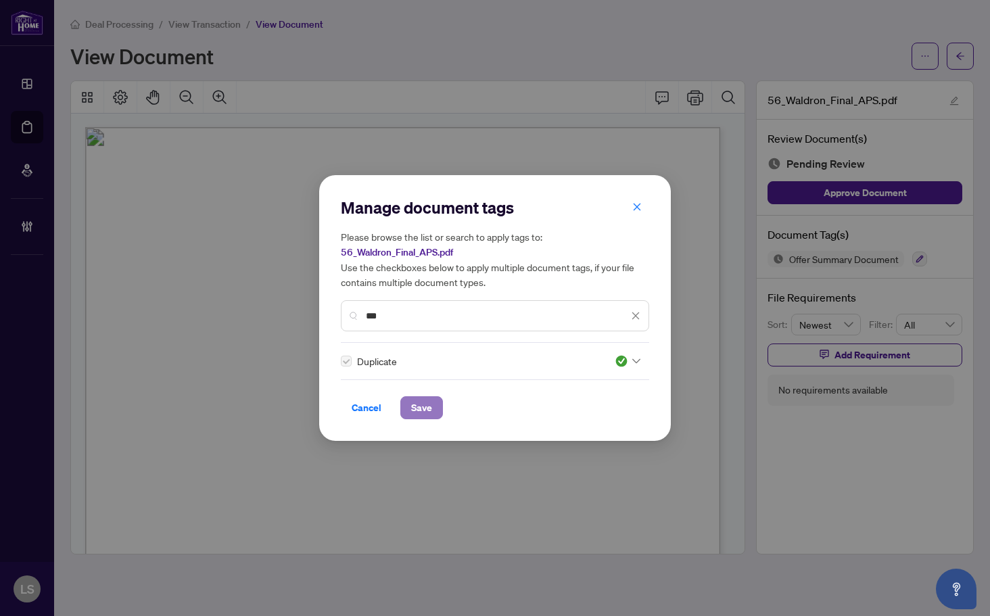
click at [424, 412] on span "Save" at bounding box center [421, 408] width 21 height 22
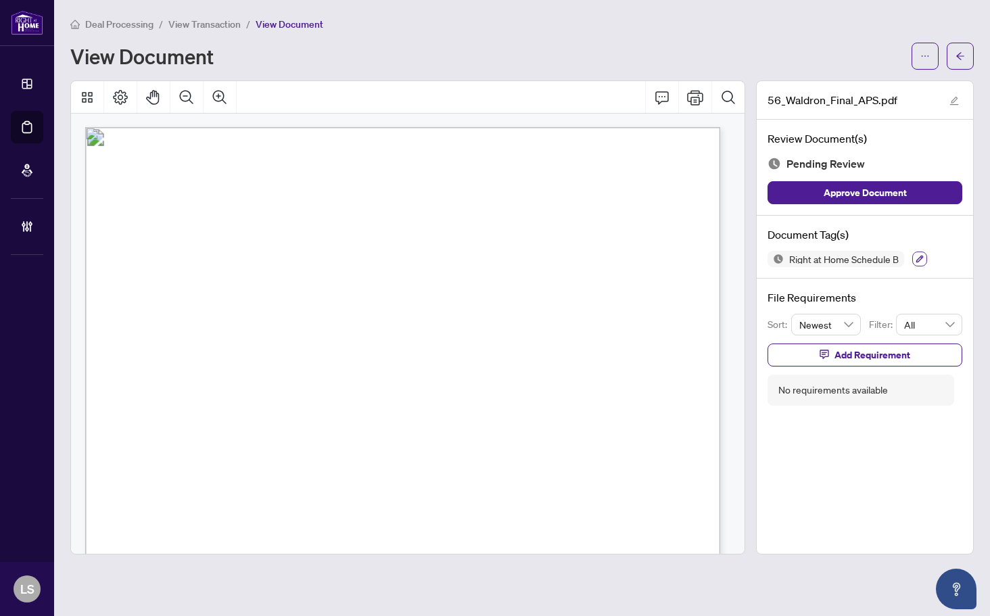
click at [924, 258] on icon "button" at bounding box center [919, 259] width 8 height 8
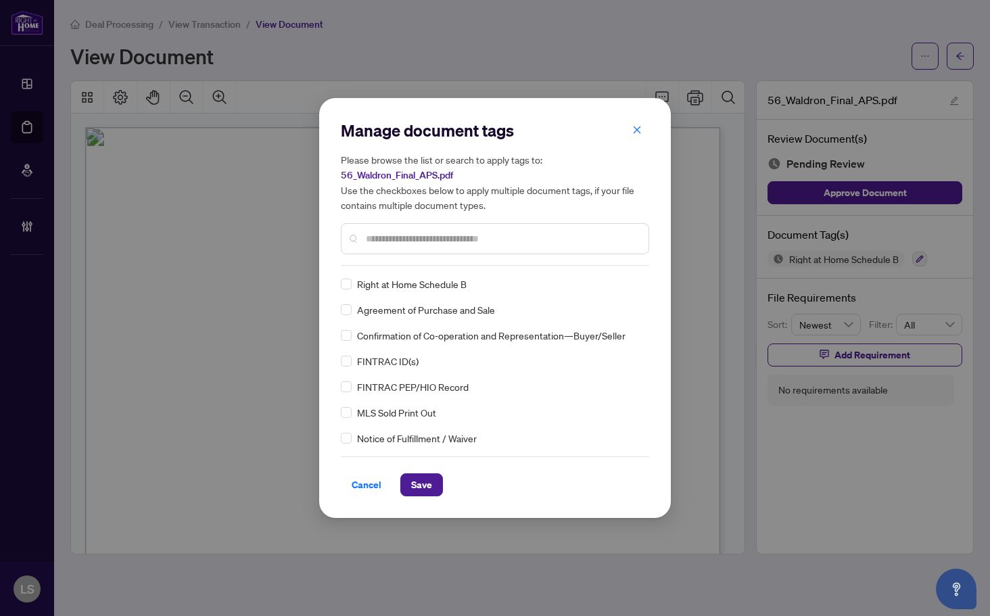
click at [394, 237] on input "text" at bounding box center [502, 238] width 272 height 15
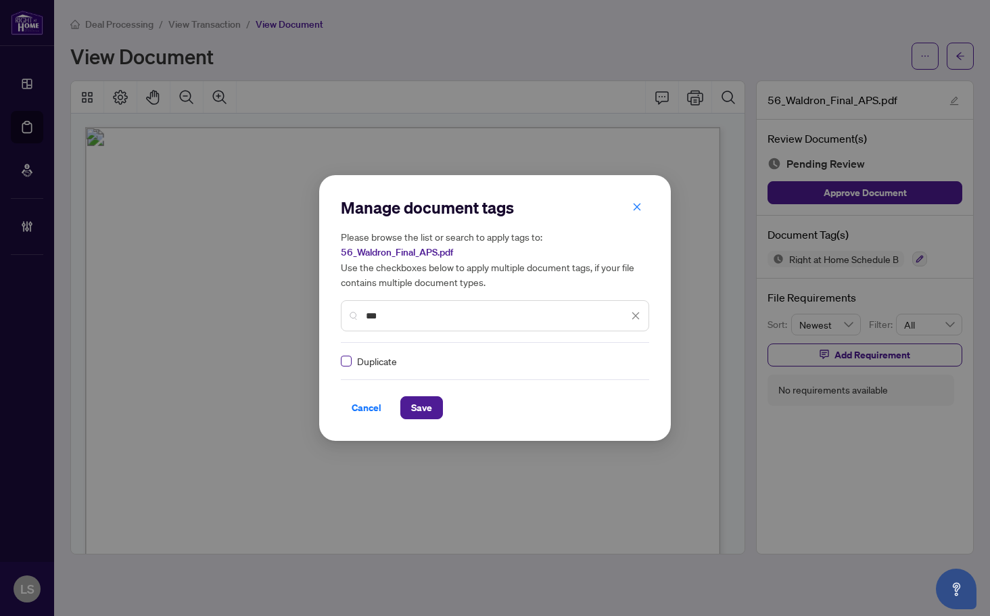
type input "***"
click at [627, 359] on div at bounding box center [628, 361] width 26 height 14
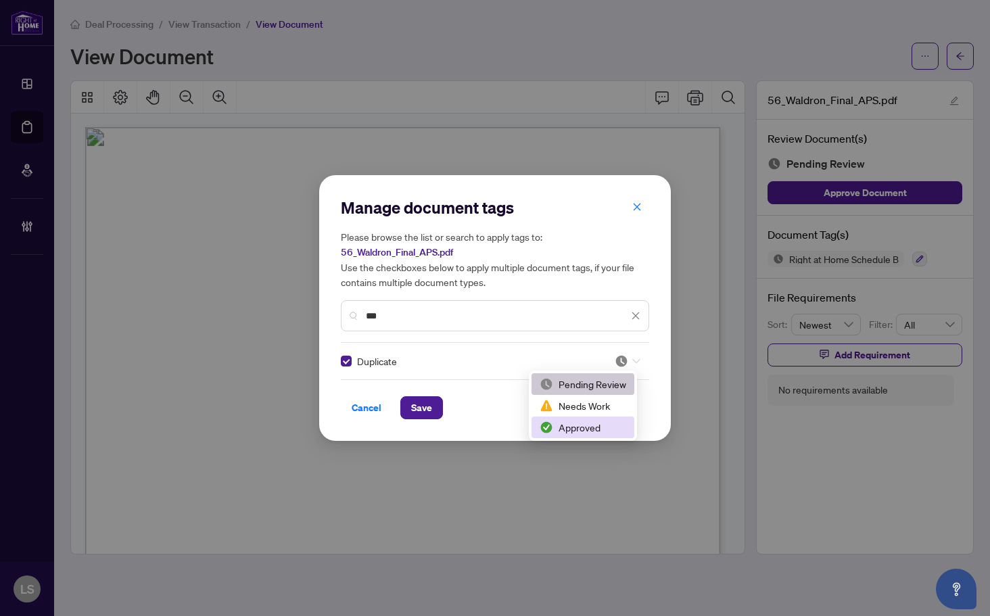
click at [567, 433] on div "Approved" at bounding box center [583, 427] width 87 height 15
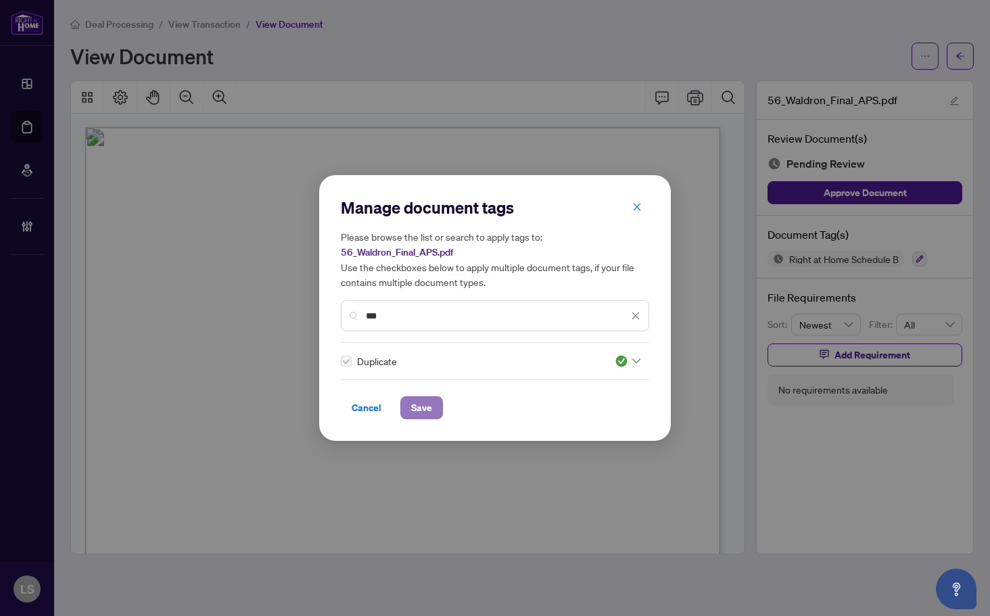
click at [405, 411] on button "Save" at bounding box center [421, 407] width 43 height 23
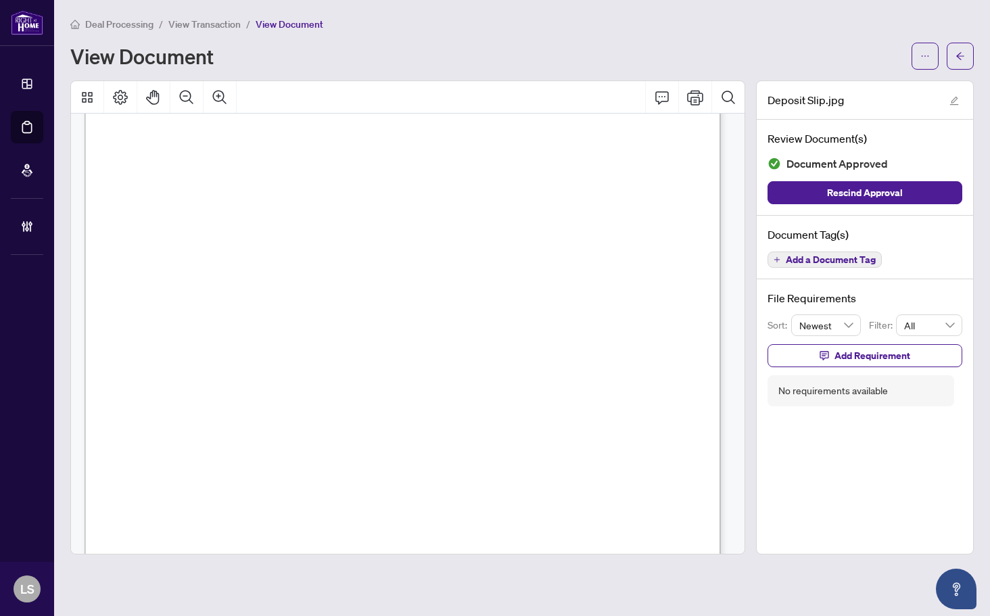
scroll to position [406, 0]
click at [843, 266] on button "Add a Document Tag" at bounding box center [824, 259] width 114 height 16
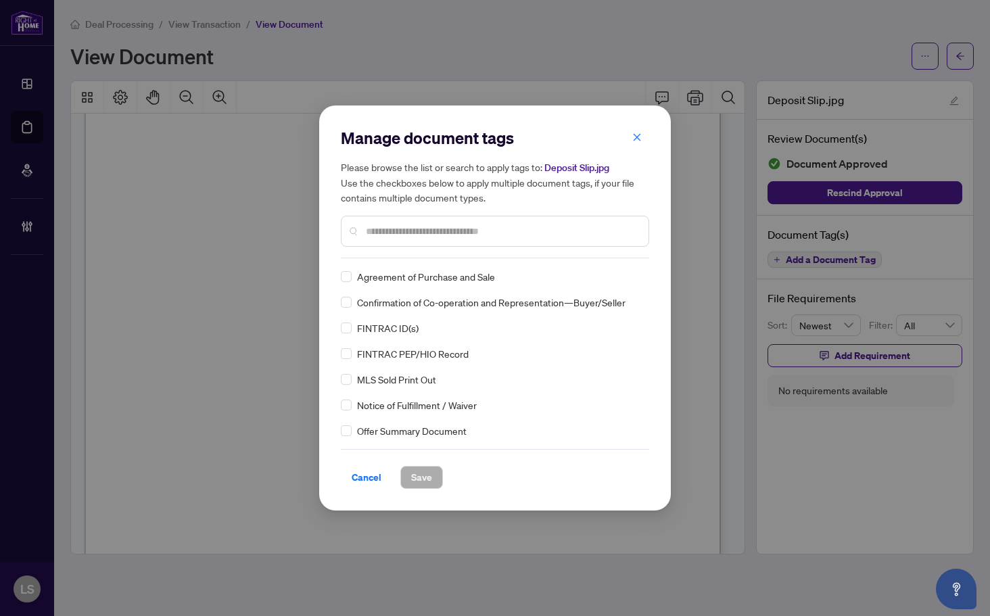
click at [404, 224] on input "text" at bounding box center [502, 231] width 272 height 15
type input "***"
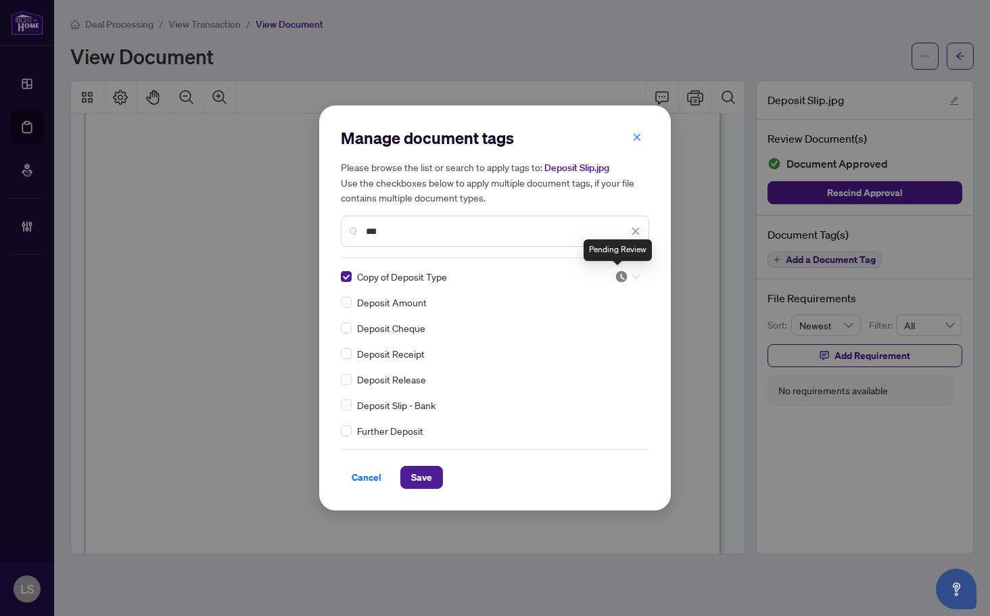
click at [622, 273] on img at bounding box center [622, 277] width 14 height 14
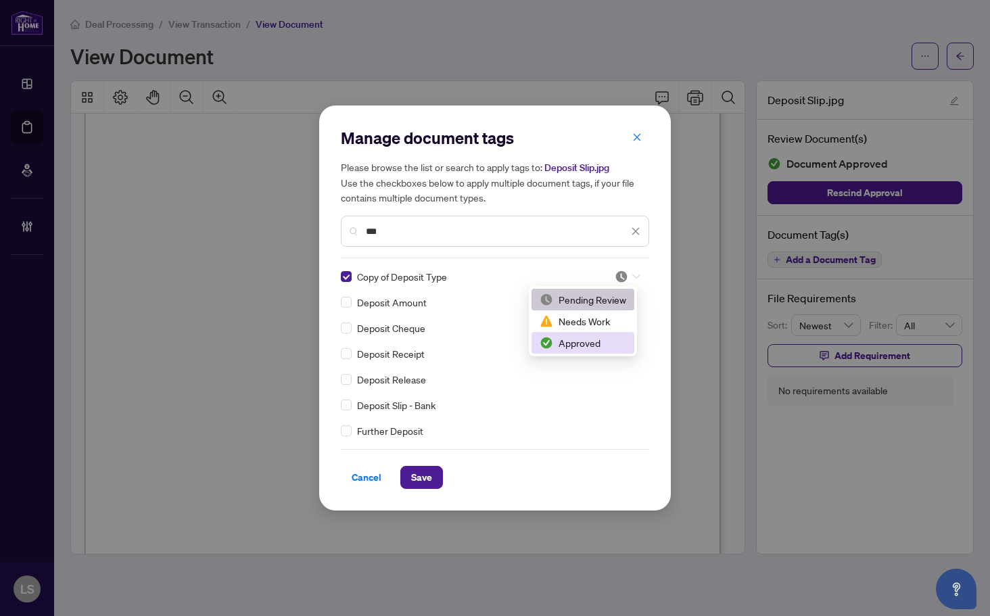
click at [598, 332] on div "Approved" at bounding box center [582, 343] width 103 height 22
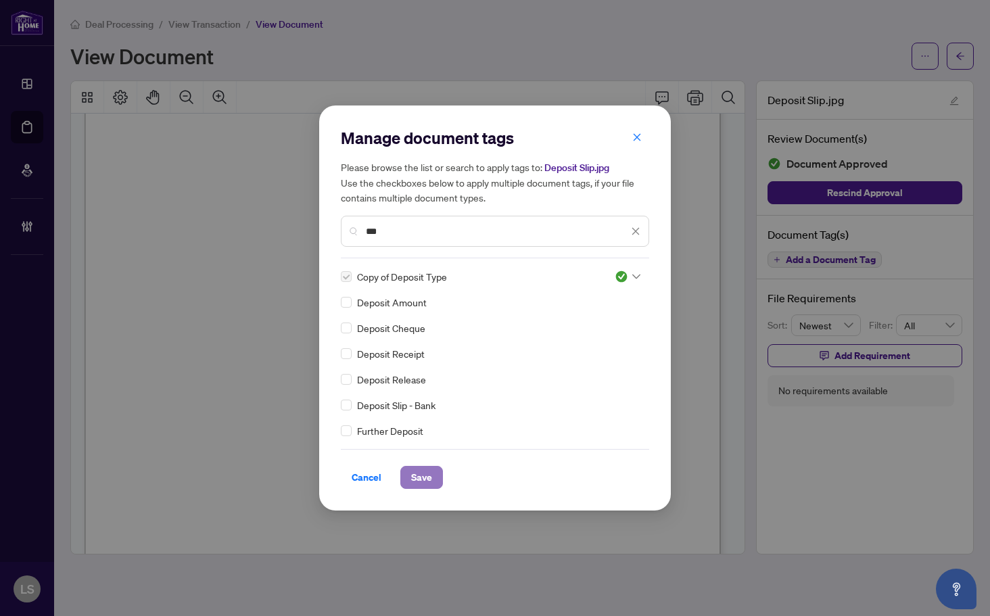
click at [423, 473] on span "Save" at bounding box center [421, 477] width 21 height 22
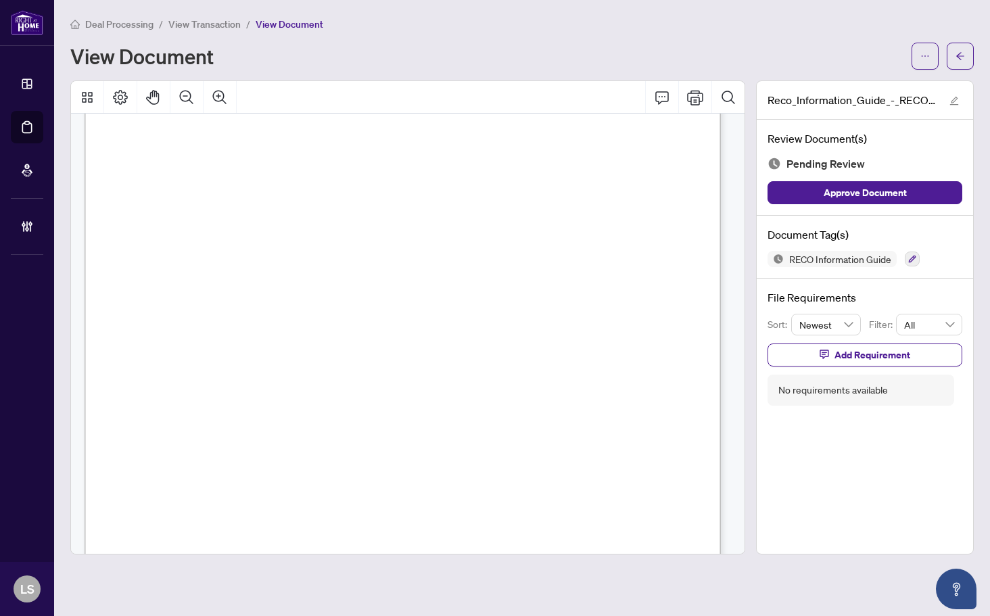
scroll to position [10269, 0]
click at [915, 259] on icon "button" at bounding box center [912, 259] width 8 height 8
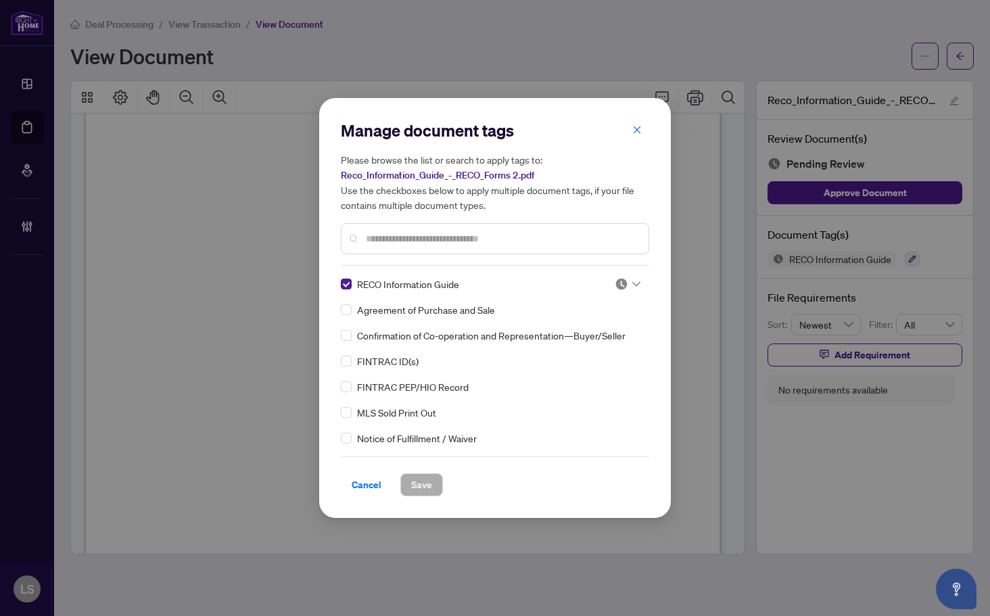
click at [632, 284] on icon at bounding box center [636, 283] width 8 height 5
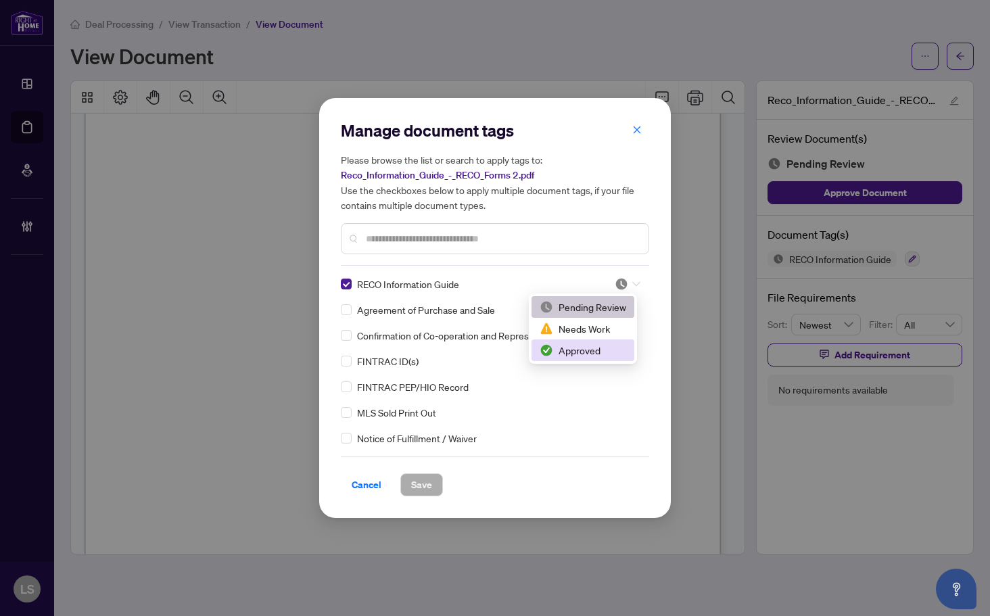
click at [591, 351] on div "Approved" at bounding box center [583, 350] width 87 height 15
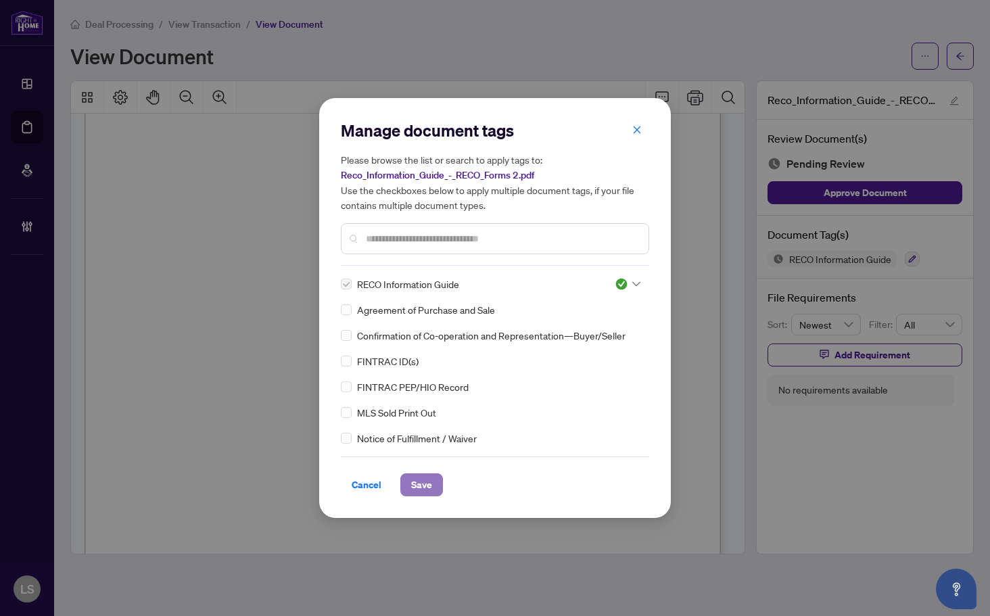
click at [426, 479] on span "Save" at bounding box center [421, 485] width 21 height 22
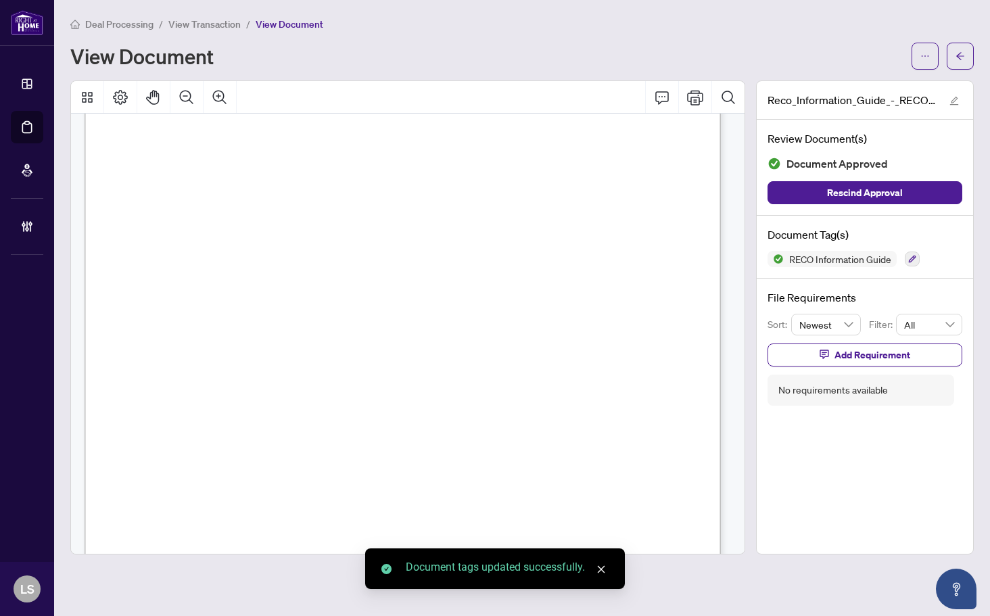
click at [430, 411] on span "Date" at bounding box center [420, 413] width 19 height 11
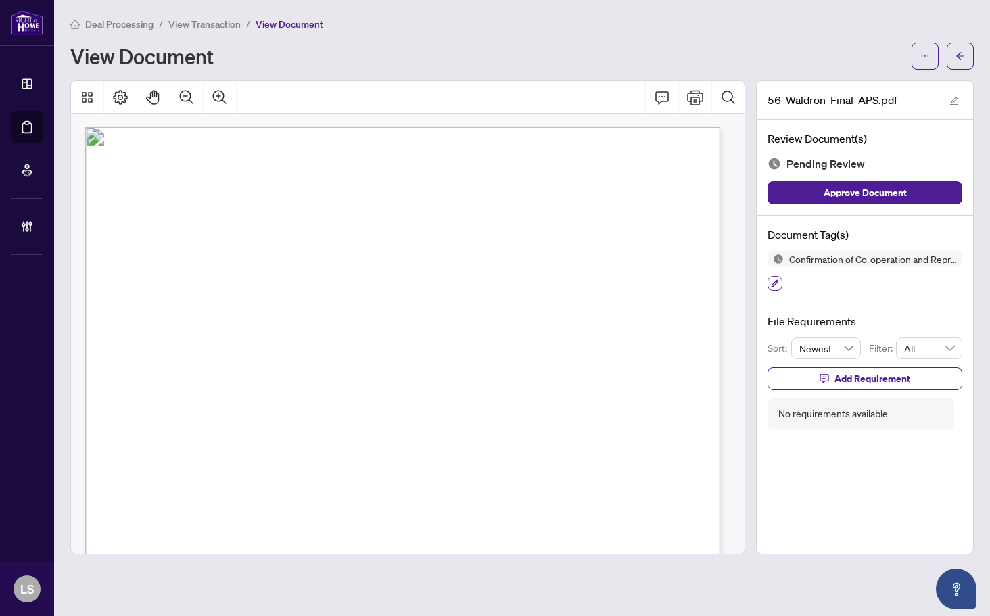
click at [771, 286] on icon "button" at bounding box center [775, 283] width 8 height 8
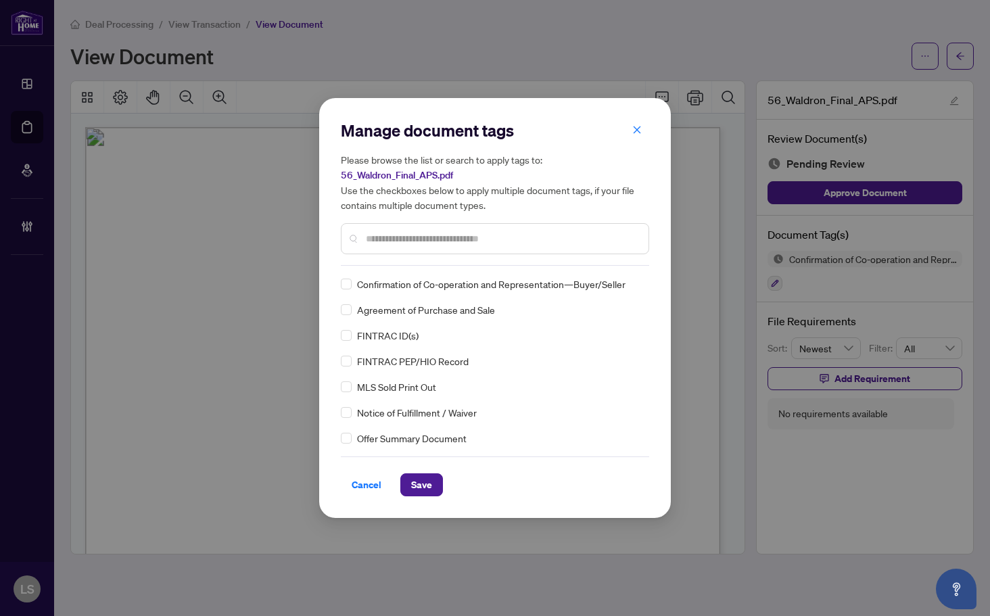
click at [391, 232] on input "text" at bounding box center [502, 238] width 272 height 15
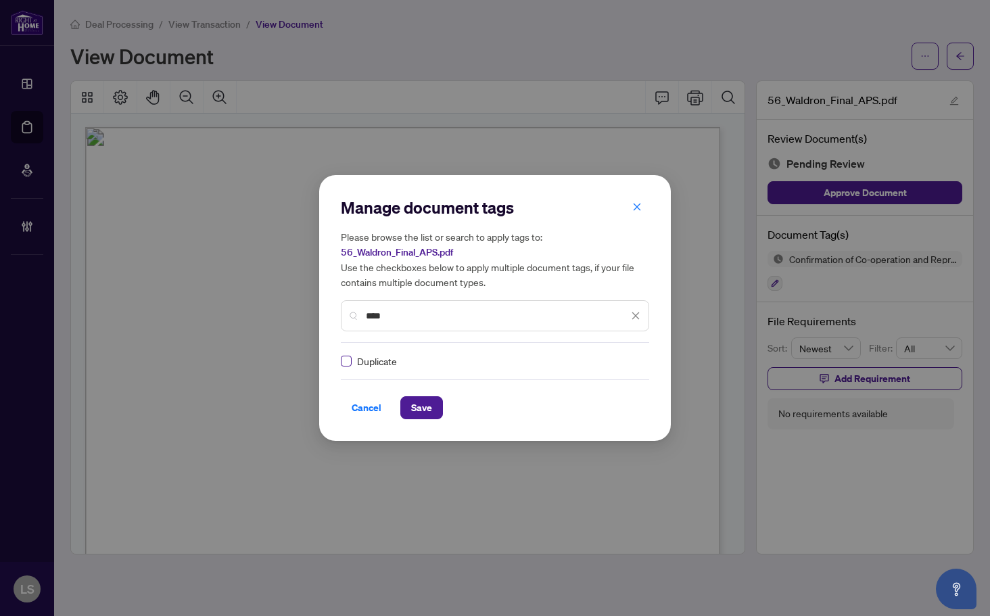
type input "****"
click at [625, 358] on div at bounding box center [628, 361] width 26 height 14
click at [603, 418] on div "Approved" at bounding box center [582, 427] width 103 height 22
click at [431, 414] on span "Save" at bounding box center [421, 408] width 21 height 22
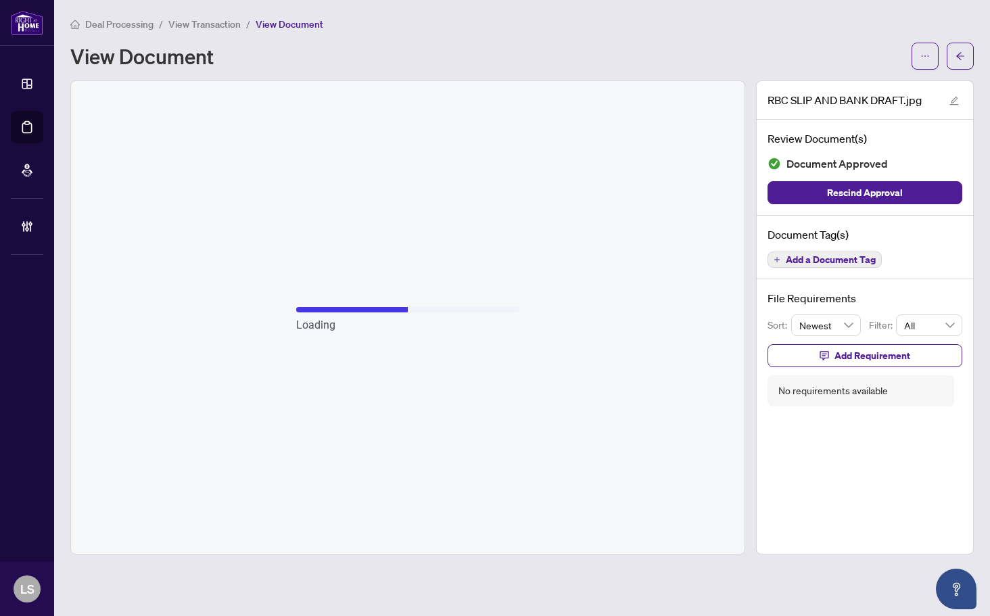
click at [833, 262] on span "Add a Document Tag" at bounding box center [831, 259] width 90 height 9
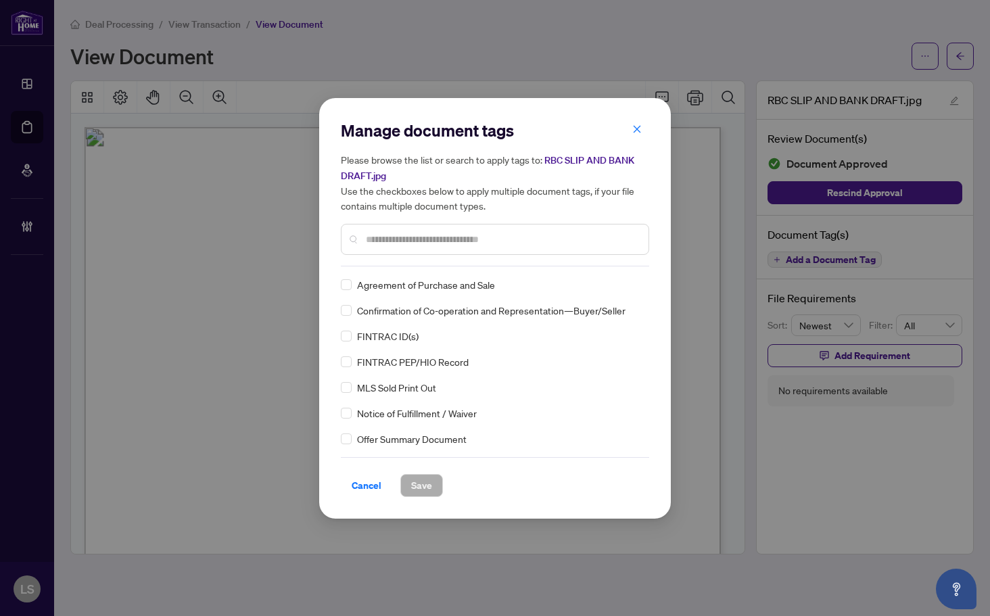
click at [408, 238] on input "text" at bounding box center [502, 239] width 272 height 15
type input "***"
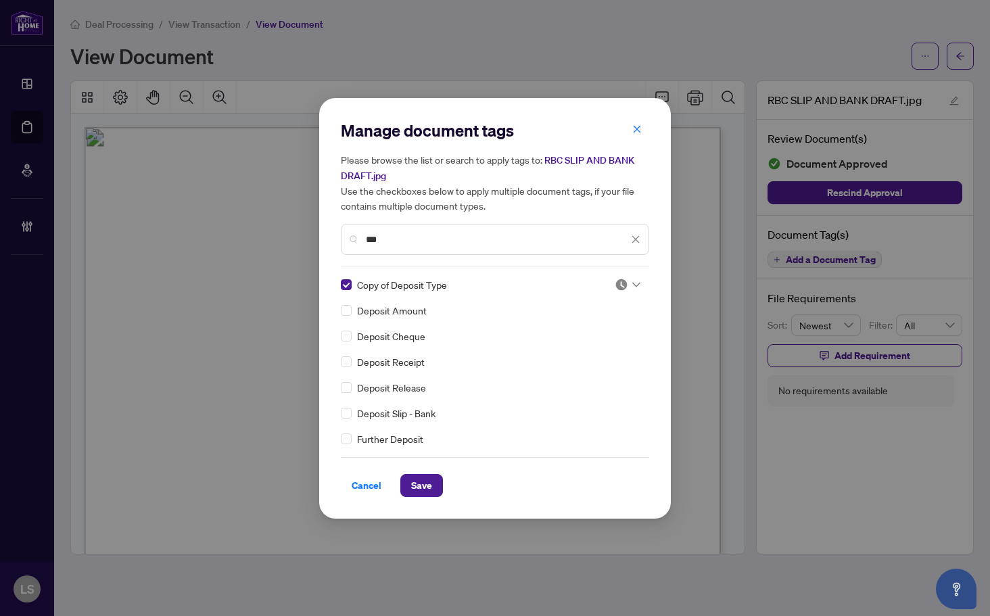
click at [625, 283] on div at bounding box center [628, 285] width 26 height 14
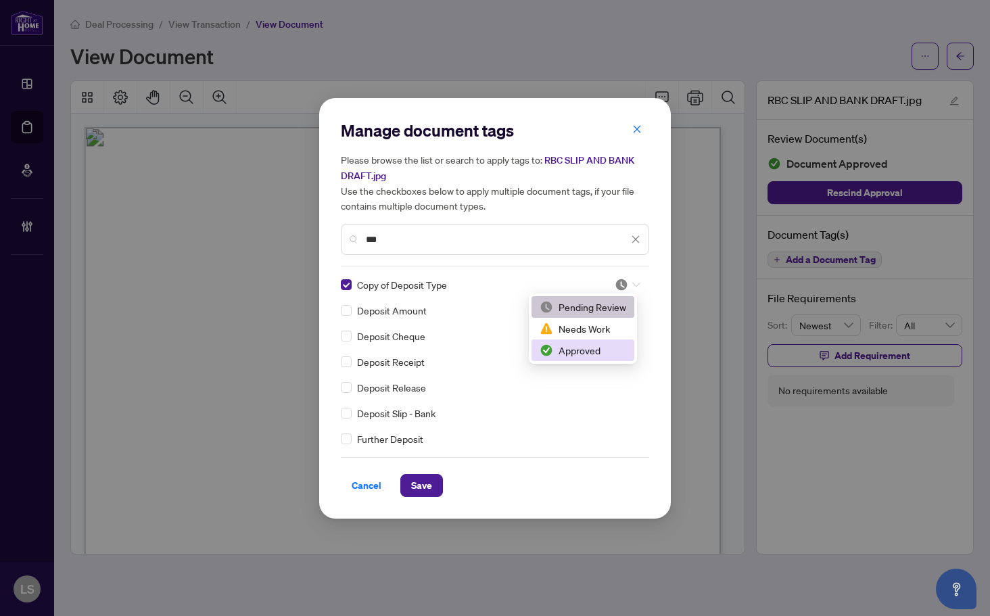
click at [592, 354] on div "Approved" at bounding box center [583, 350] width 87 height 15
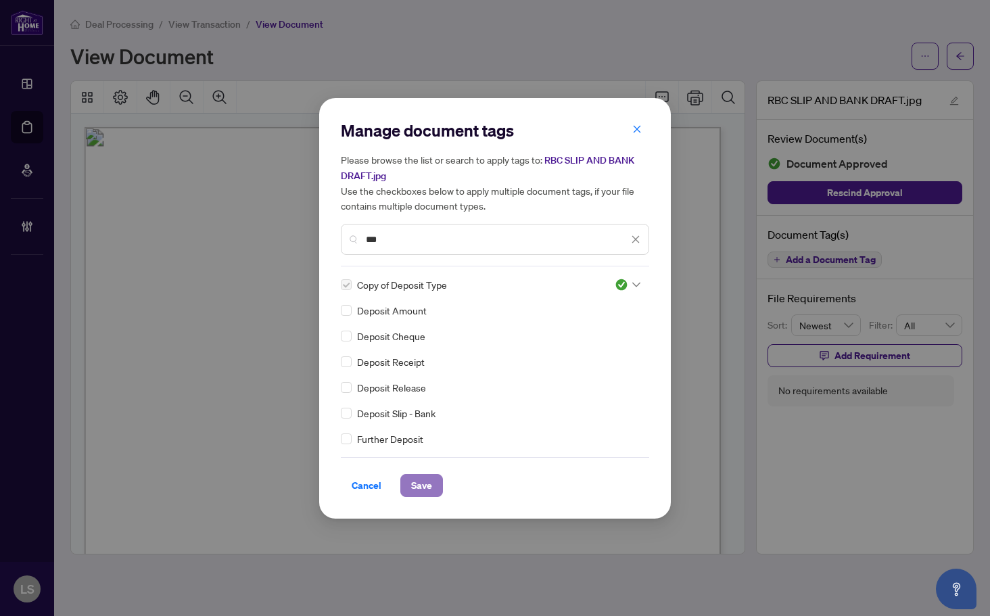
click at [423, 475] on span "Save" at bounding box center [421, 486] width 21 height 22
